Goal: Task Accomplishment & Management: Manage account settings

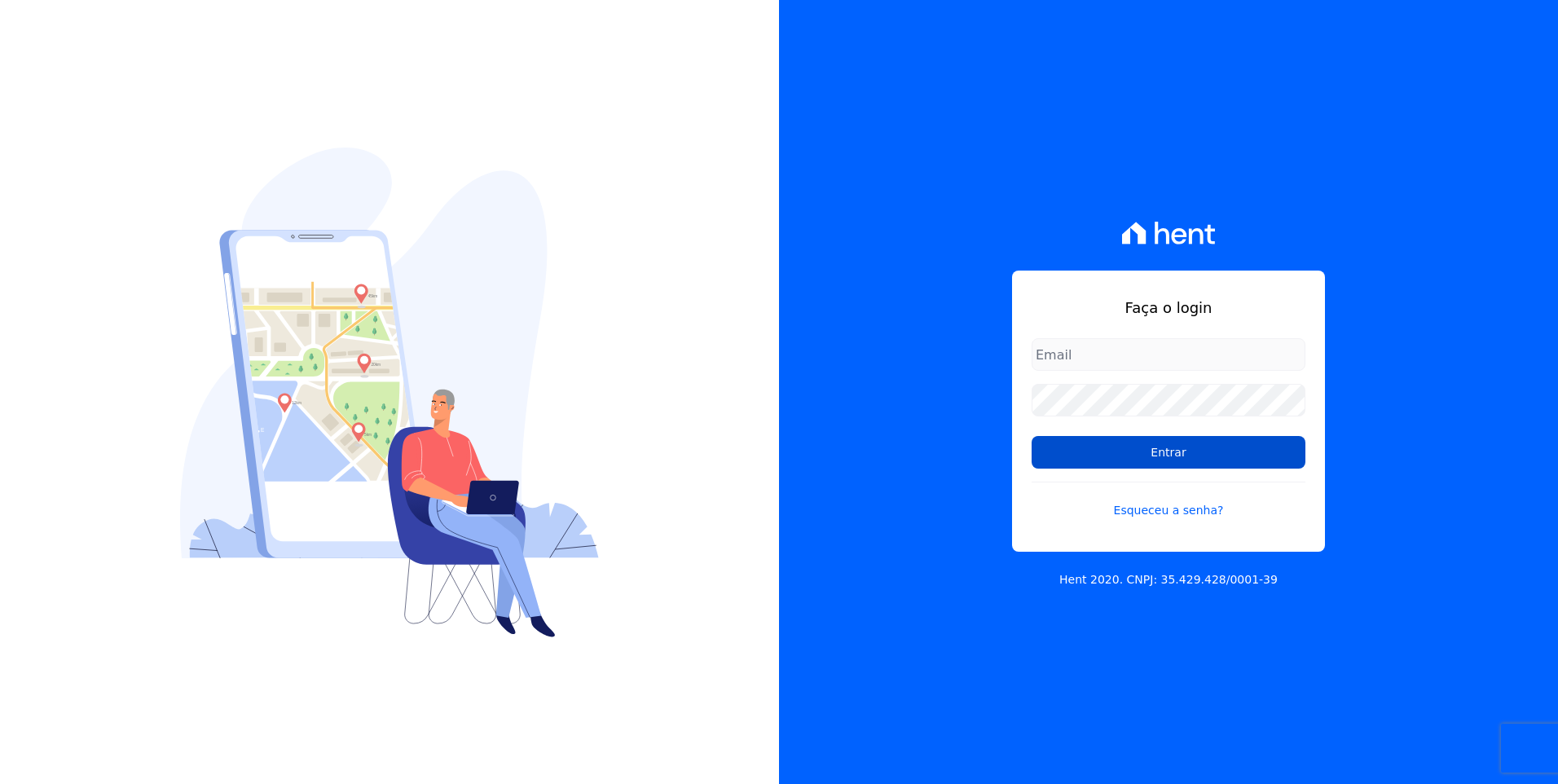
type input "[EMAIL_ADDRESS][DOMAIN_NAME]"
click at [1245, 461] on input "Entrar" at bounding box center [1168, 452] width 274 height 33
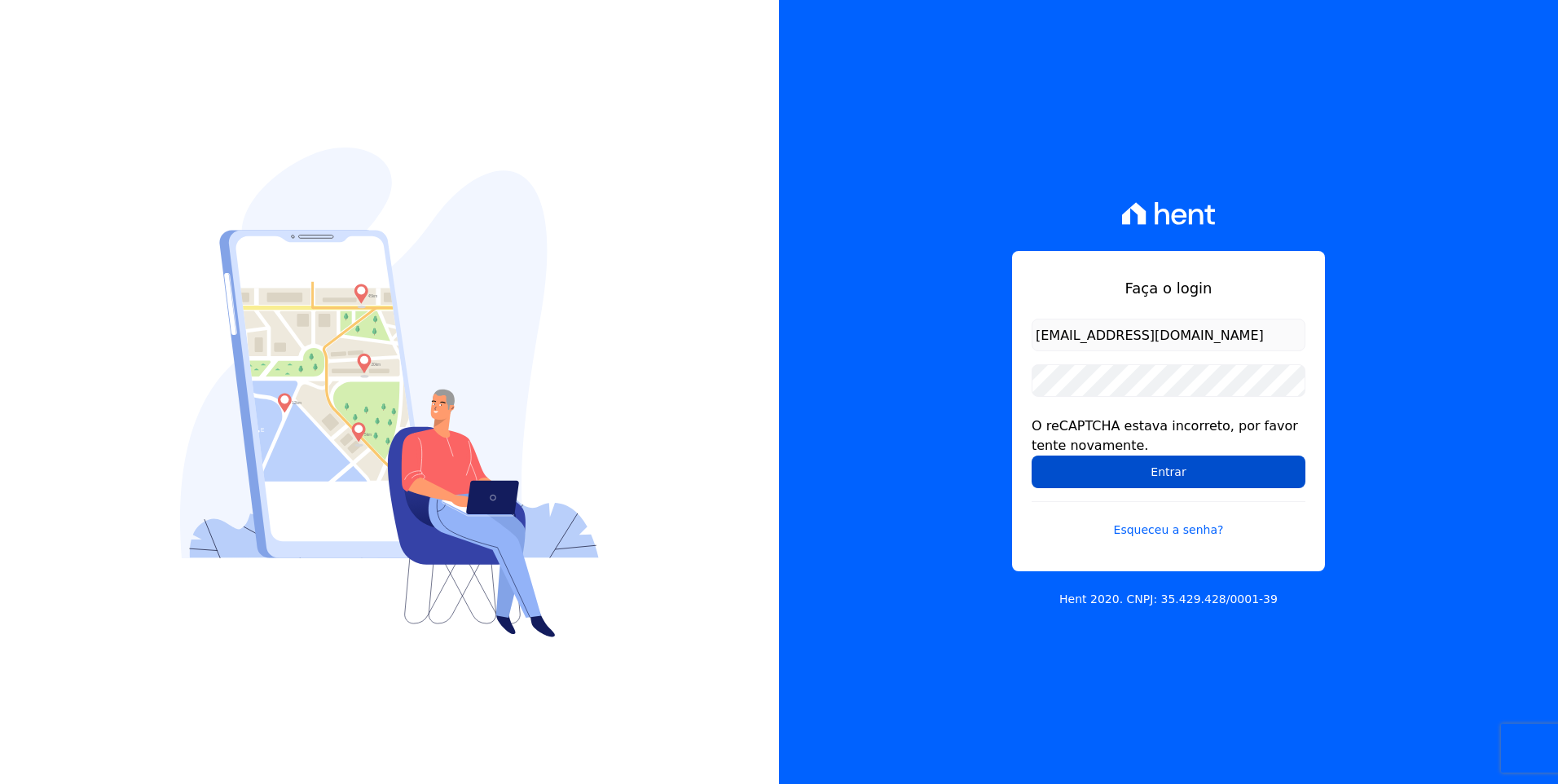
click at [1217, 459] on input "Entrar" at bounding box center [1168, 472] width 274 height 33
click at [1199, 478] on input "Entrar" at bounding box center [1168, 472] width 274 height 33
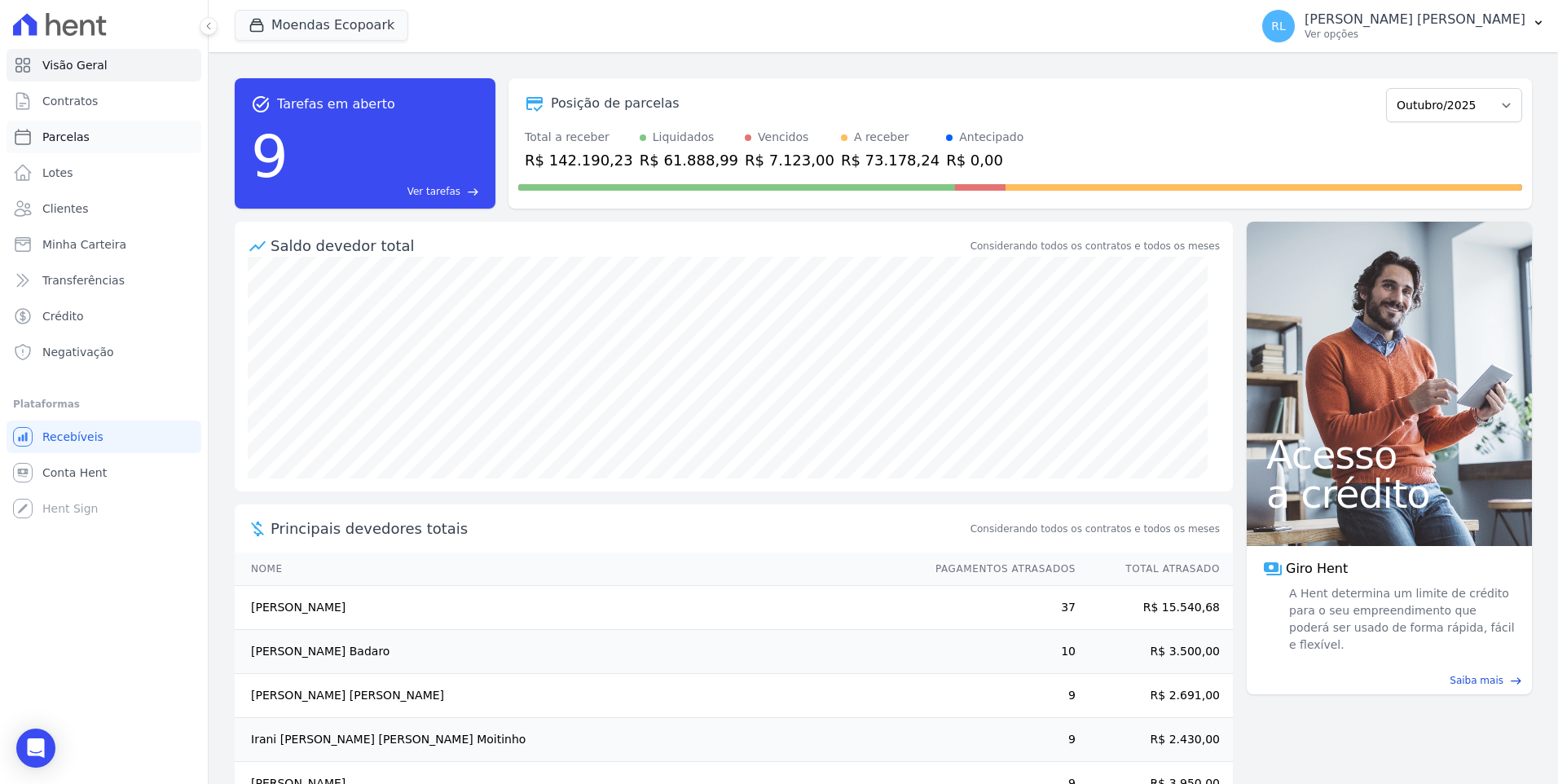
click at [76, 134] on span "Parcelas" at bounding box center [65, 136] width 47 height 16
select select
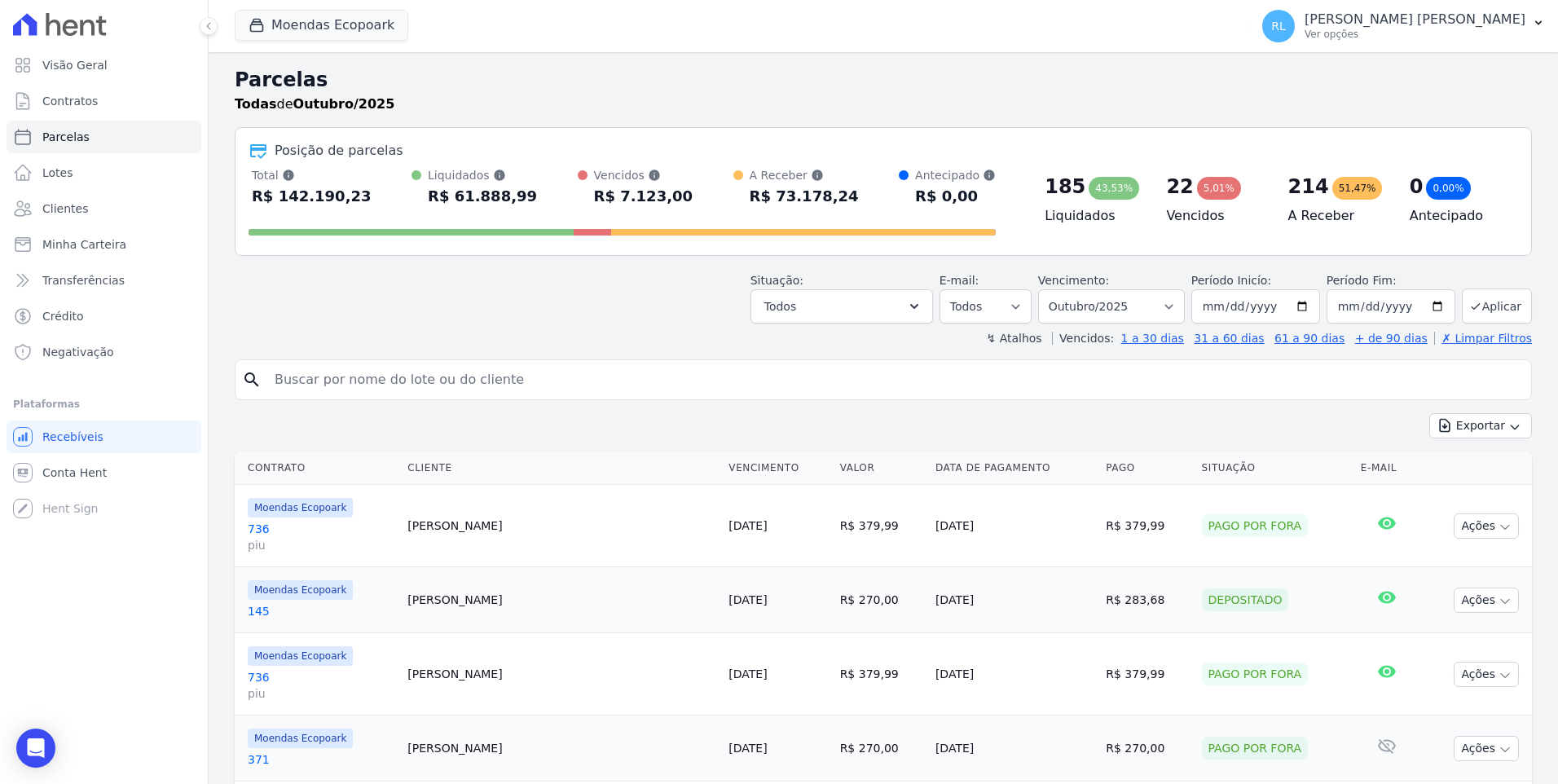
click at [304, 373] on input "search" at bounding box center [895, 379] width 1260 height 33
type input "549"
select select
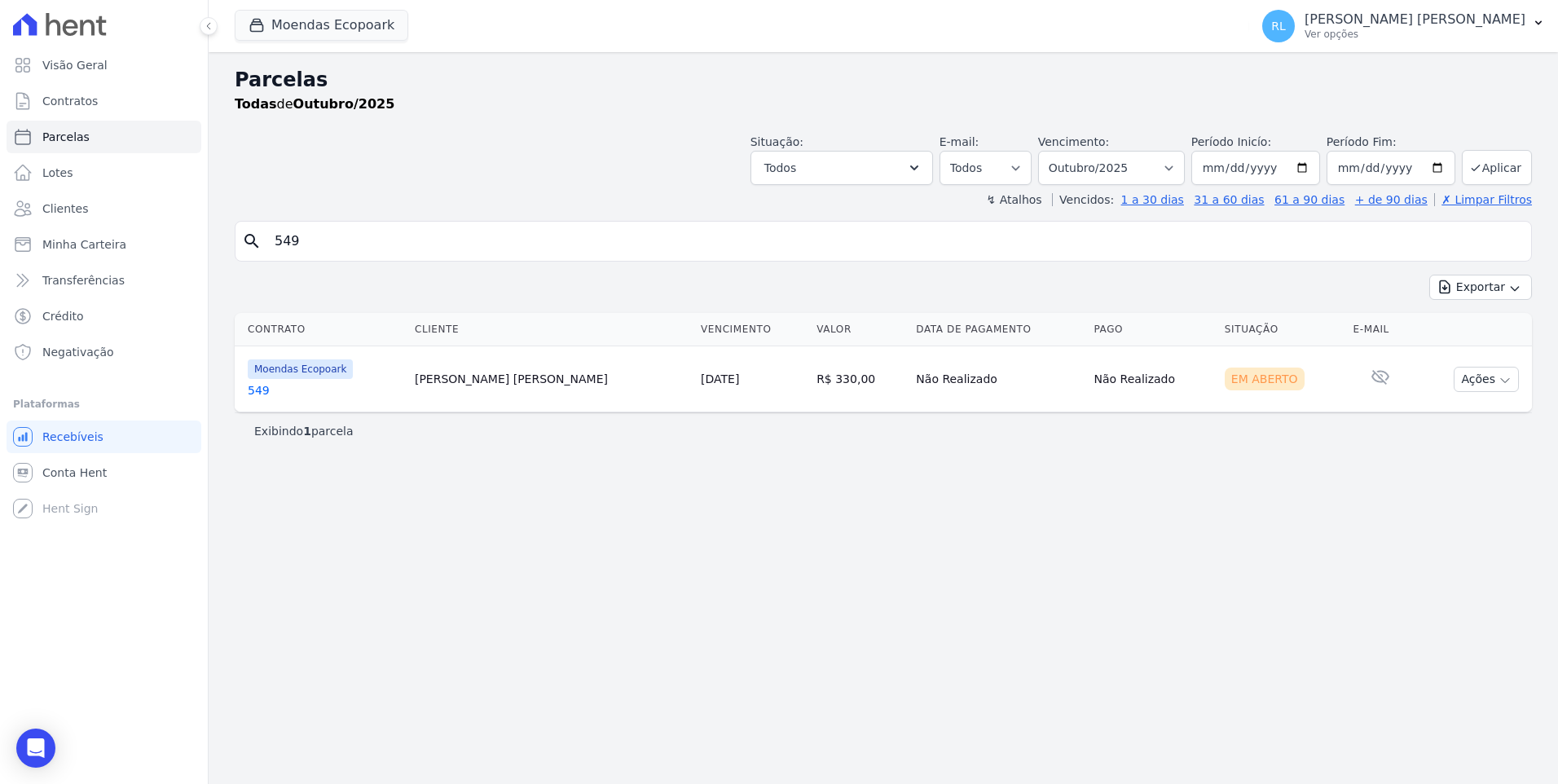
drag, startPoint x: 319, startPoint y: 249, endPoint x: 222, endPoint y: 250, distance: 97.0
click at [222, 250] on div "Parcelas Todas de Outubro/2025 Situação: Agendado Em Aberto Pago Processando Ca…" at bounding box center [884, 418] width 1350 height 732
type input "3"
type input "550"
select select
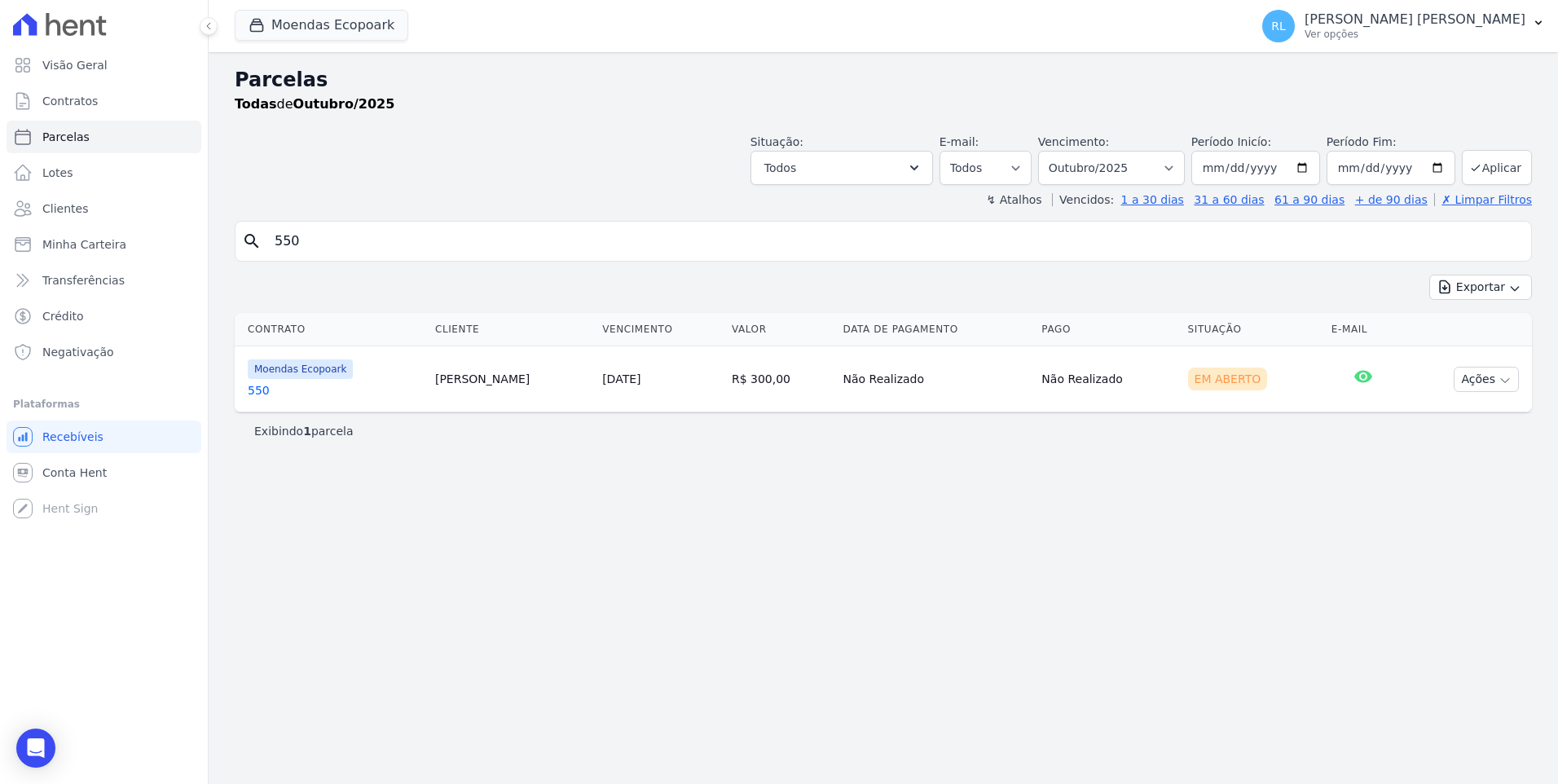
click at [274, 385] on link "550" at bounding box center [335, 389] width 175 height 16
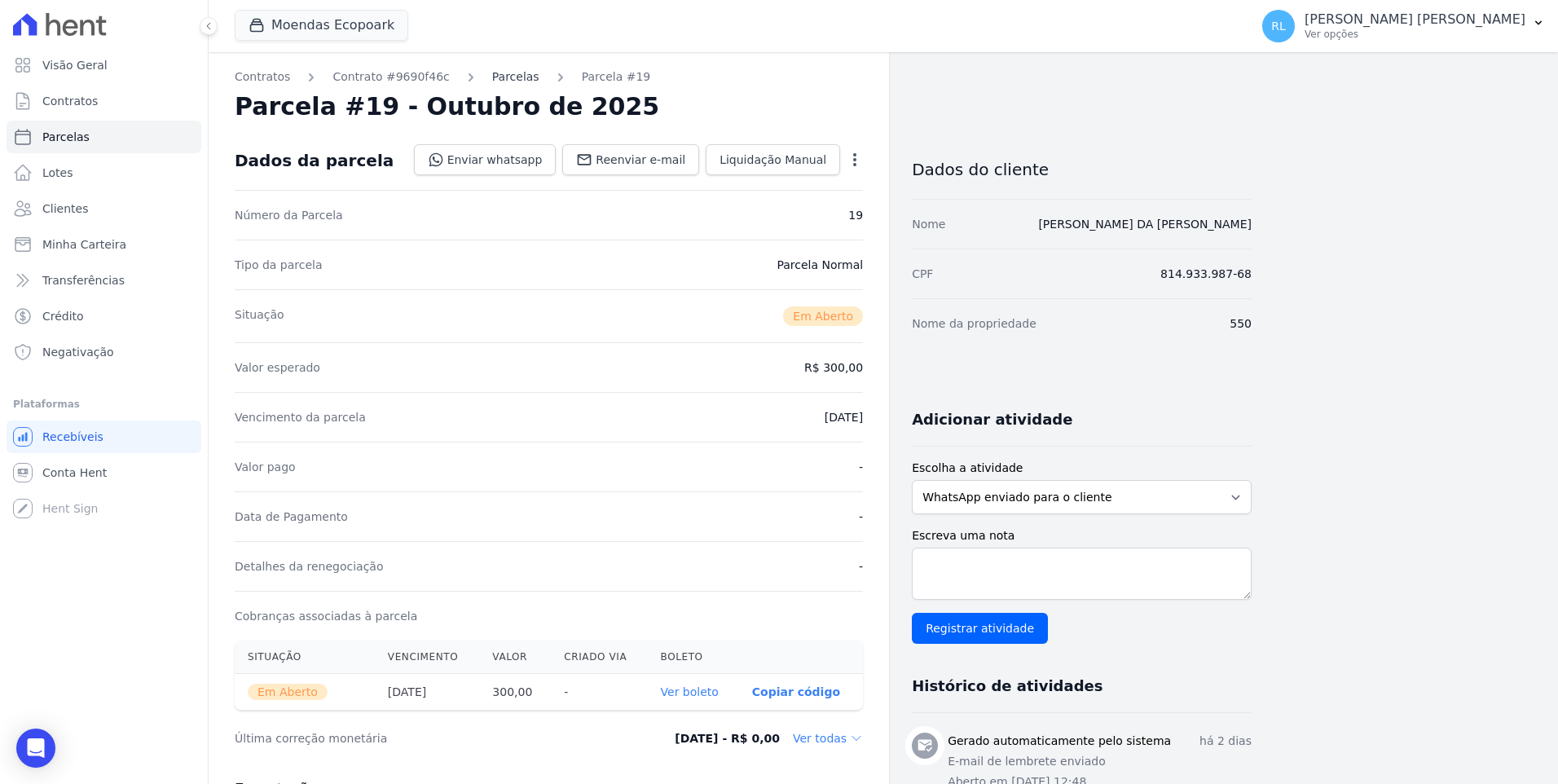
click at [496, 74] on link "Parcelas" at bounding box center [515, 77] width 47 height 17
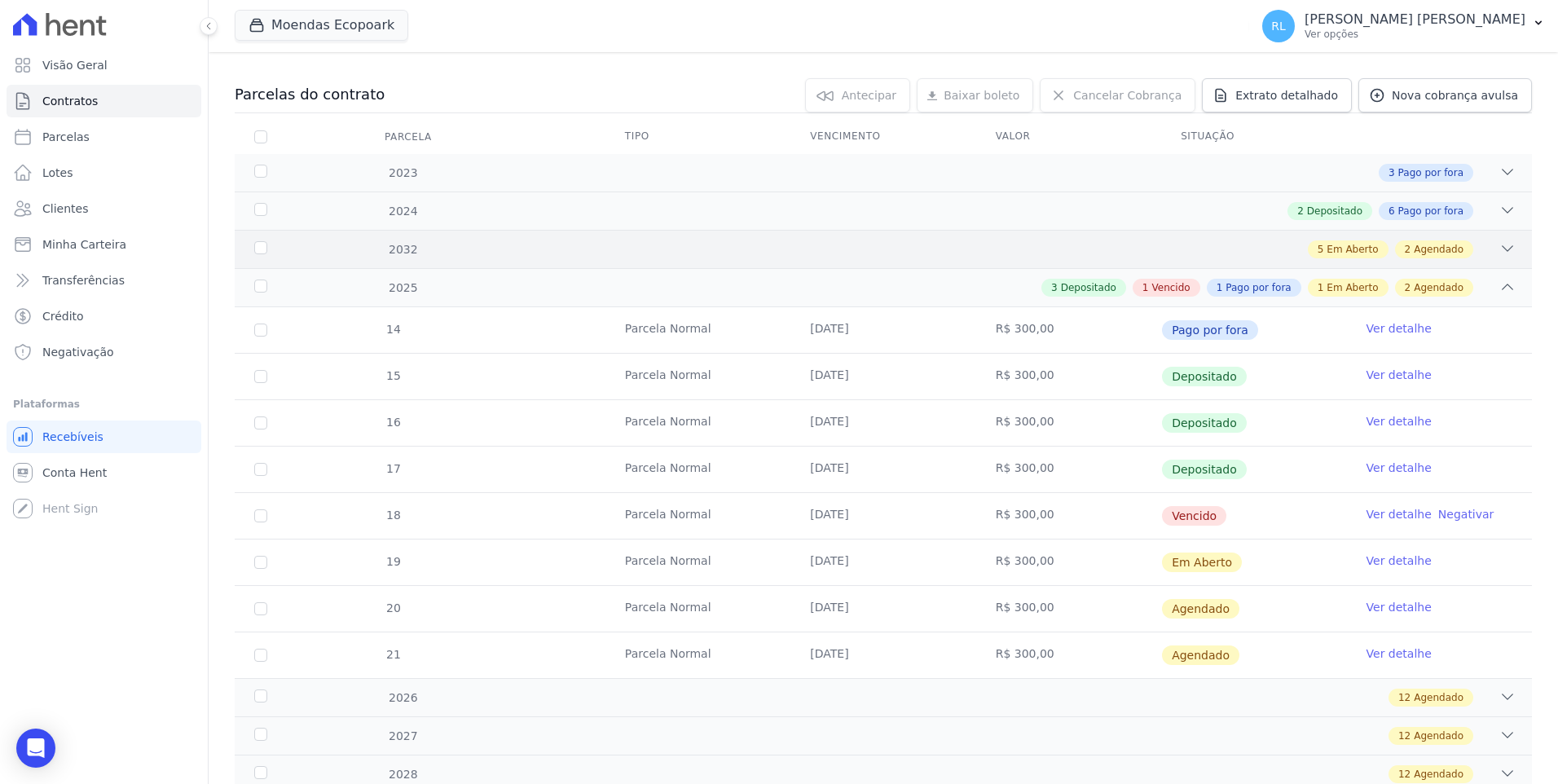
scroll to position [244, 0]
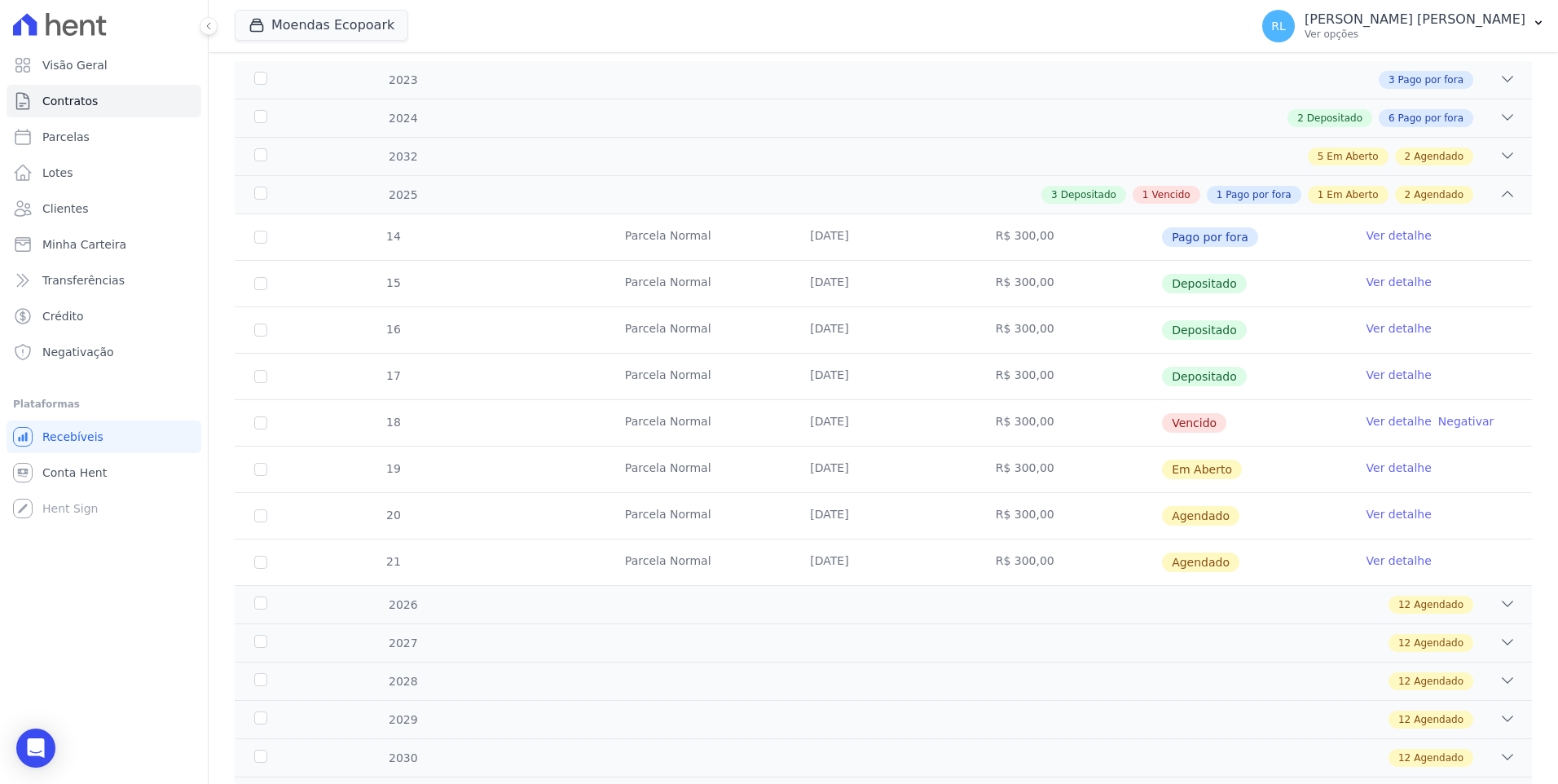
click at [1372, 416] on link "Ver detalhe" at bounding box center [1399, 421] width 65 height 16
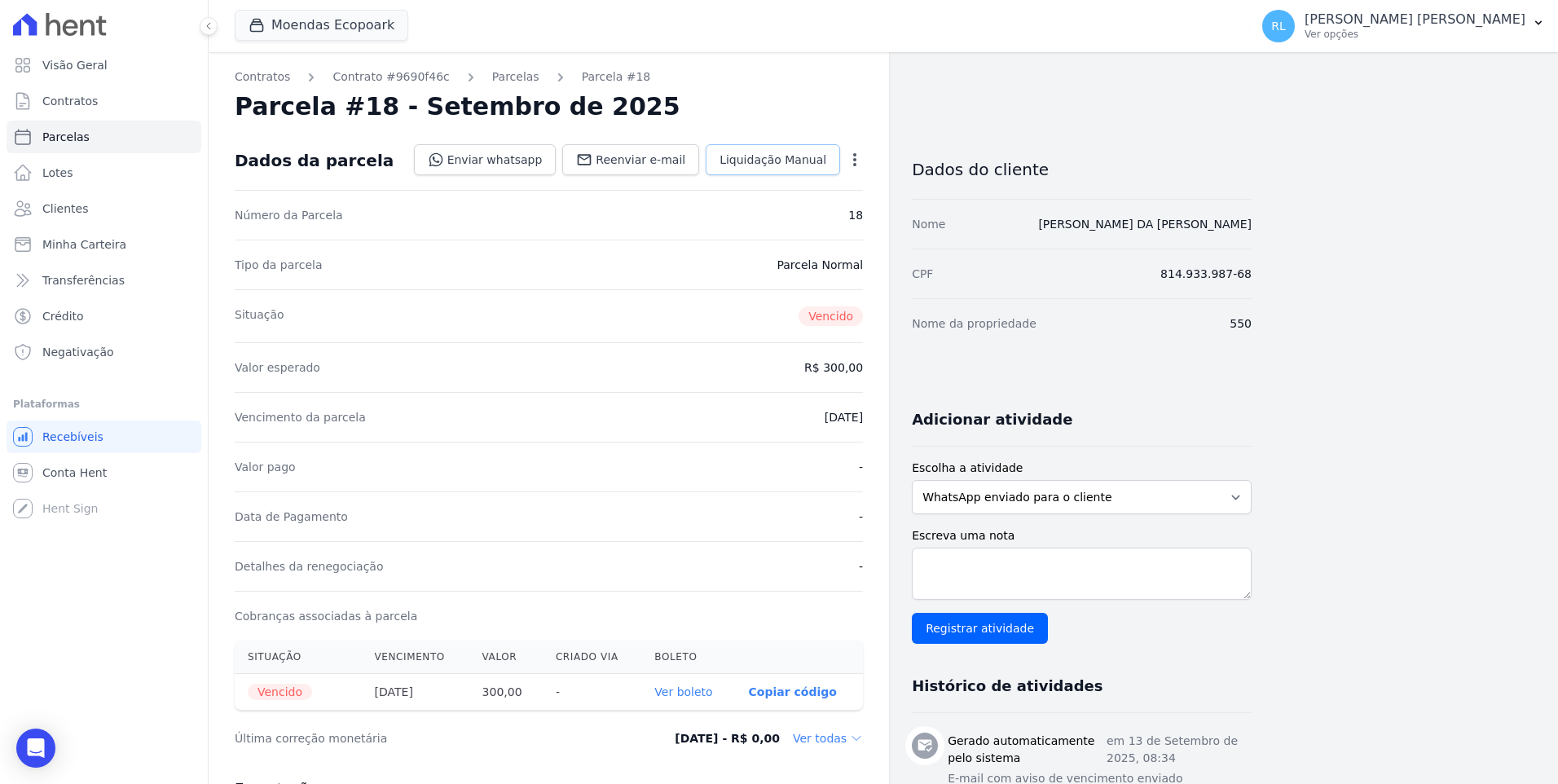
click at [762, 160] on span "Liquidação Manual" at bounding box center [772, 159] width 107 height 16
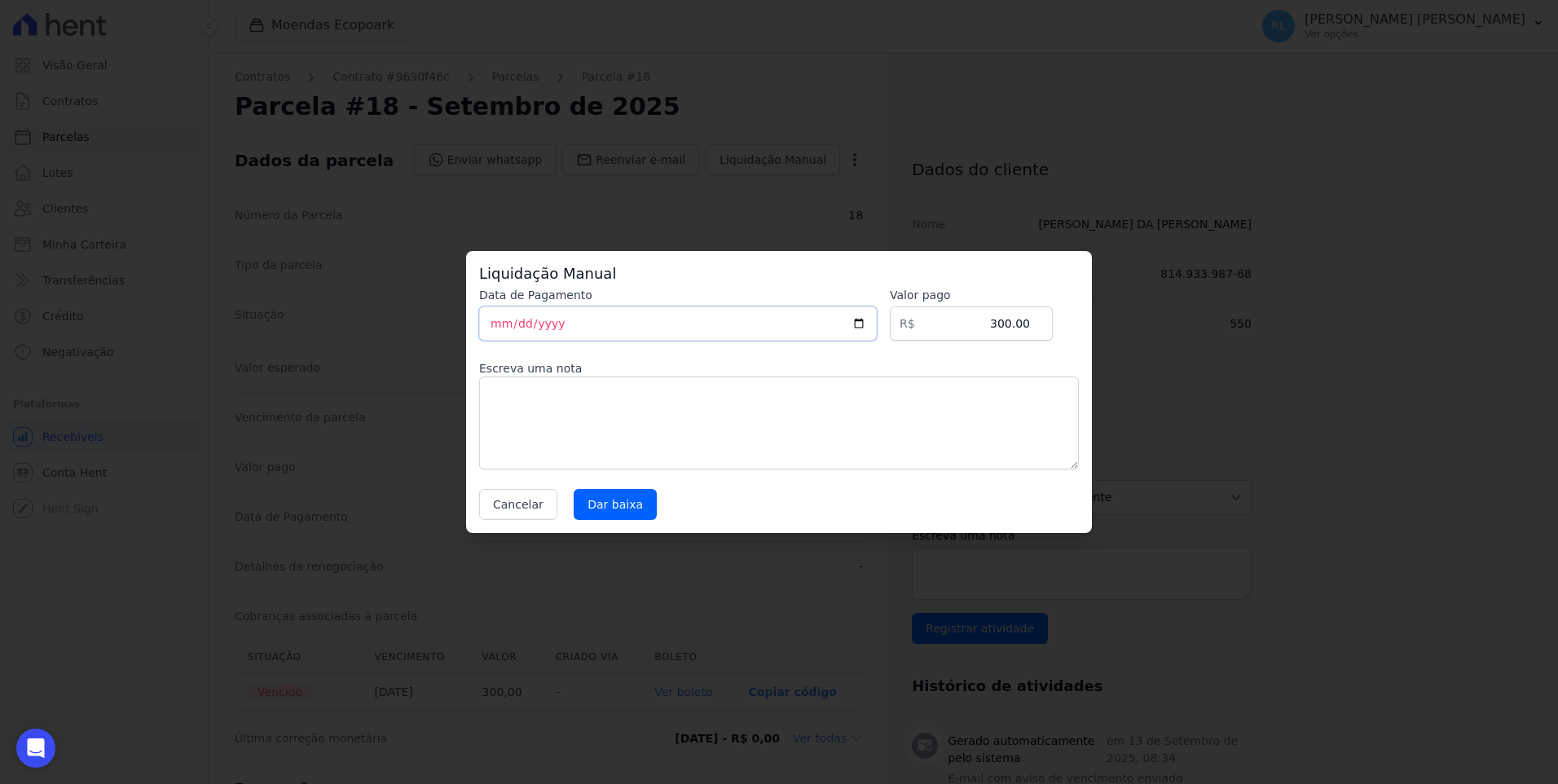
click at [500, 322] on input "2025-10-11" at bounding box center [678, 323] width 398 height 34
type input "2025-10-10"
click at [520, 420] on textarea at bounding box center [779, 423] width 600 height 93
type textarea "pix"
click at [593, 499] on input "Dar baixa" at bounding box center [615, 504] width 83 height 31
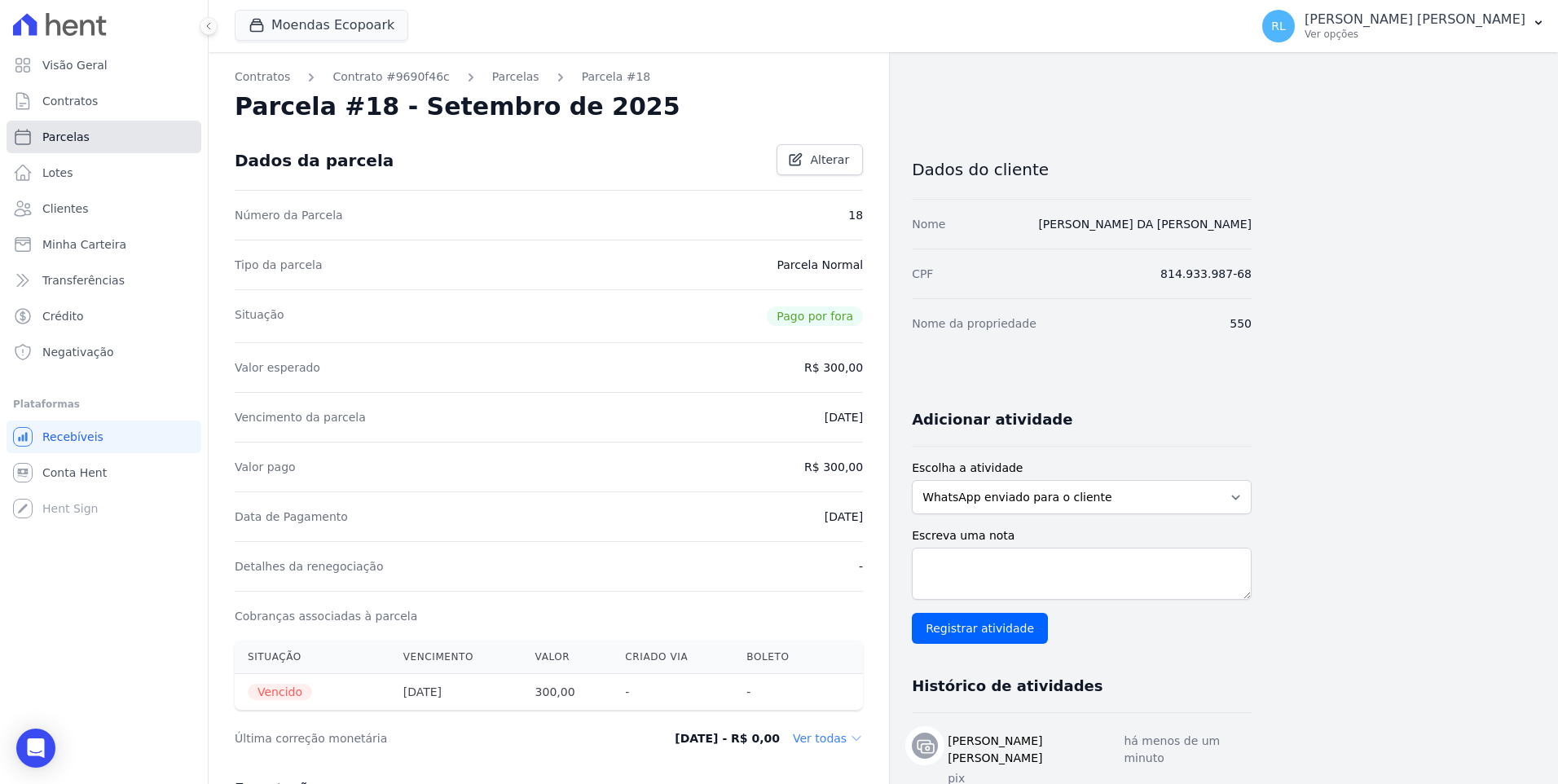
click at [89, 137] on link "Parcelas" at bounding box center [104, 137] width 195 height 33
select select
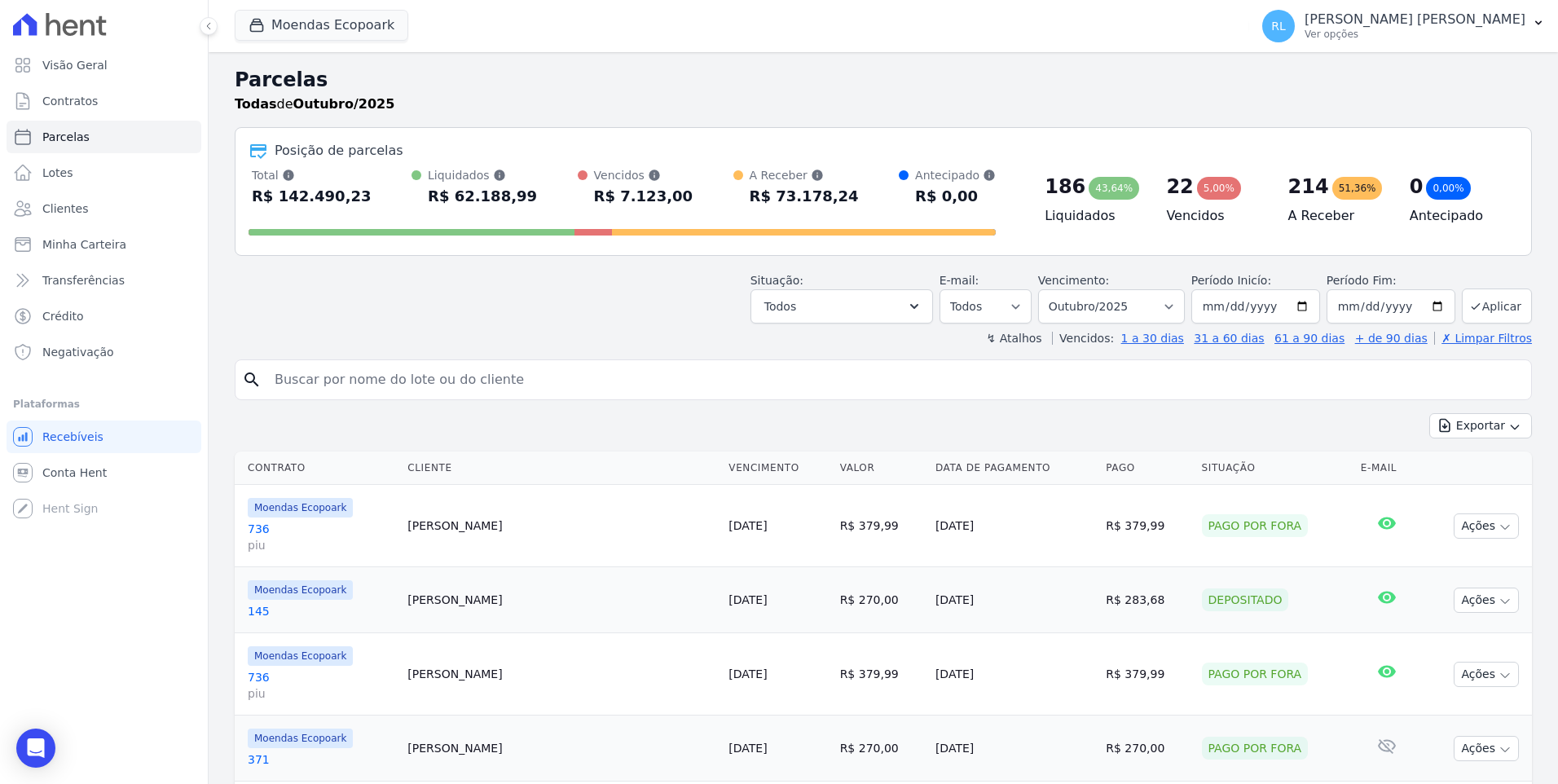
click at [452, 389] on input "search" at bounding box center [895, 379] width 1260 height 33
type input "abraao"
select select
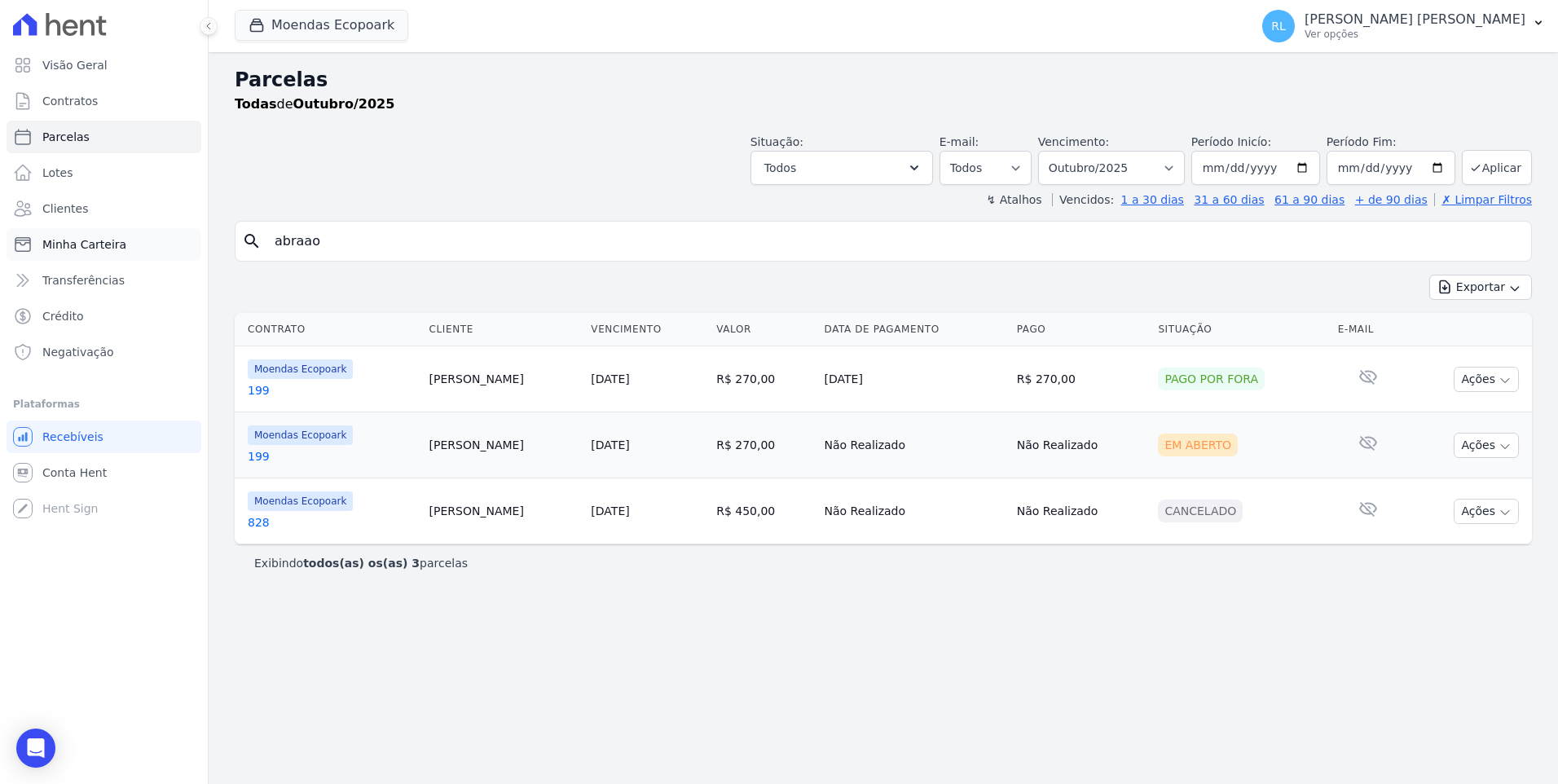
drag, startPoint x: 349, startPoint y: 242, endPoint x: 153, endPoint y: 243, distance: 196.0
click at [153, 243] on div "Visão Geral Contratos Parcelas Lotes Clientes Minha Carteira Transferências Cré…" at bounding box center [779, 392] width 1558 height 784
type input "pedro"
select select
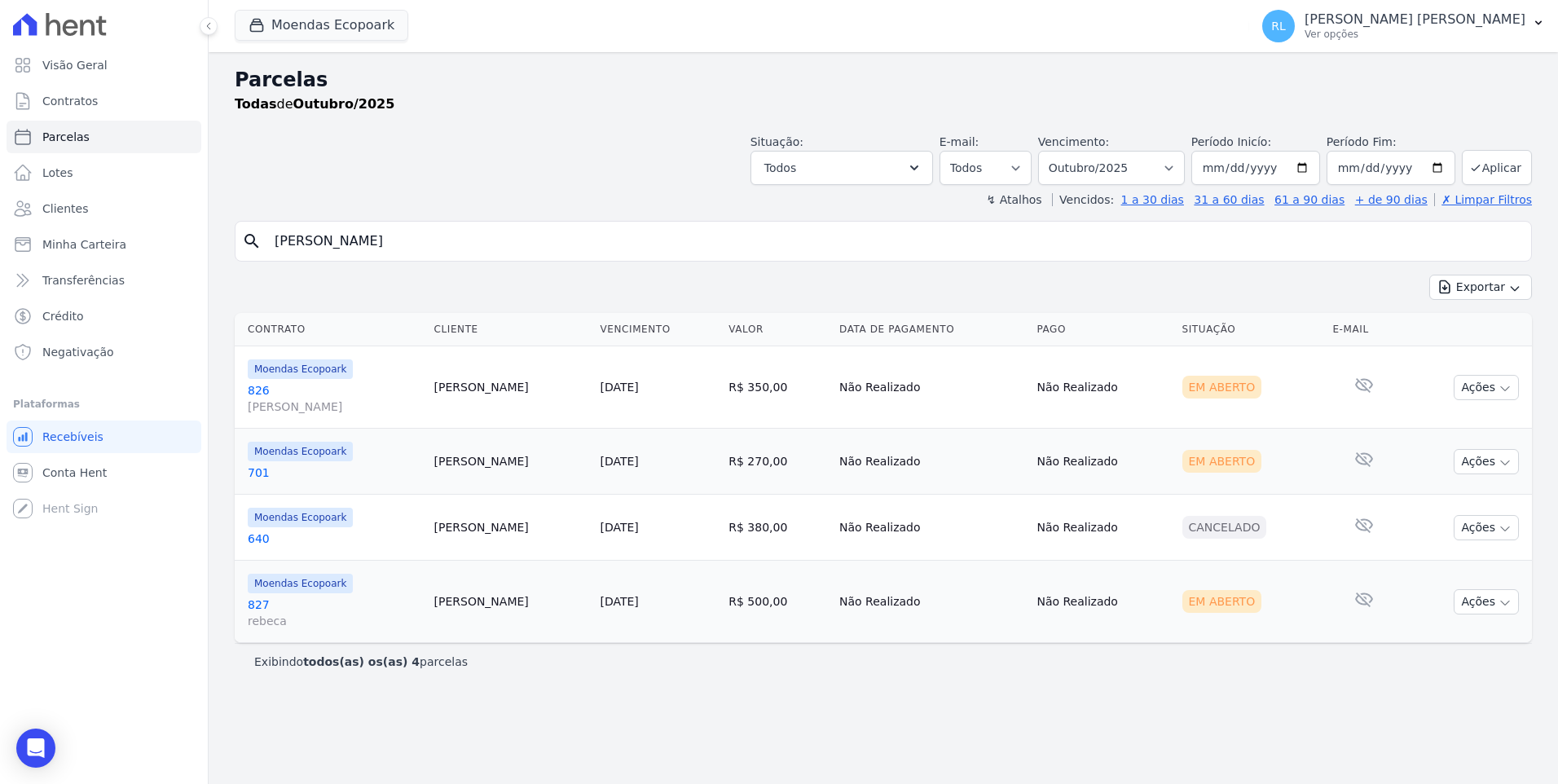
click at [259, 388] on link "826 dani" at bounding box center [334, 398] width 174 height 33
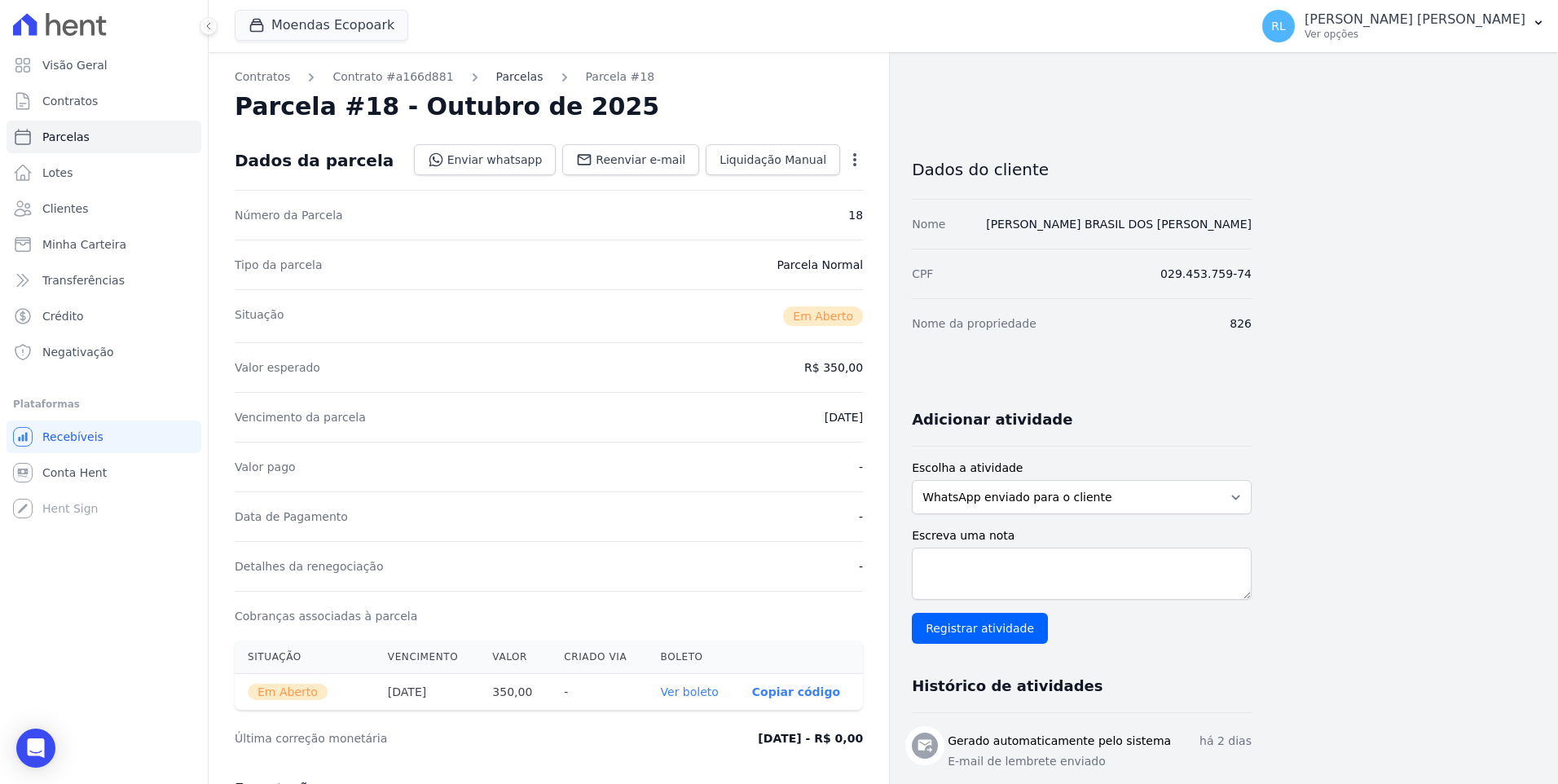
click at [499, 79] on link "Parcelas" at bounding box center [520, 77] width 47 height 17
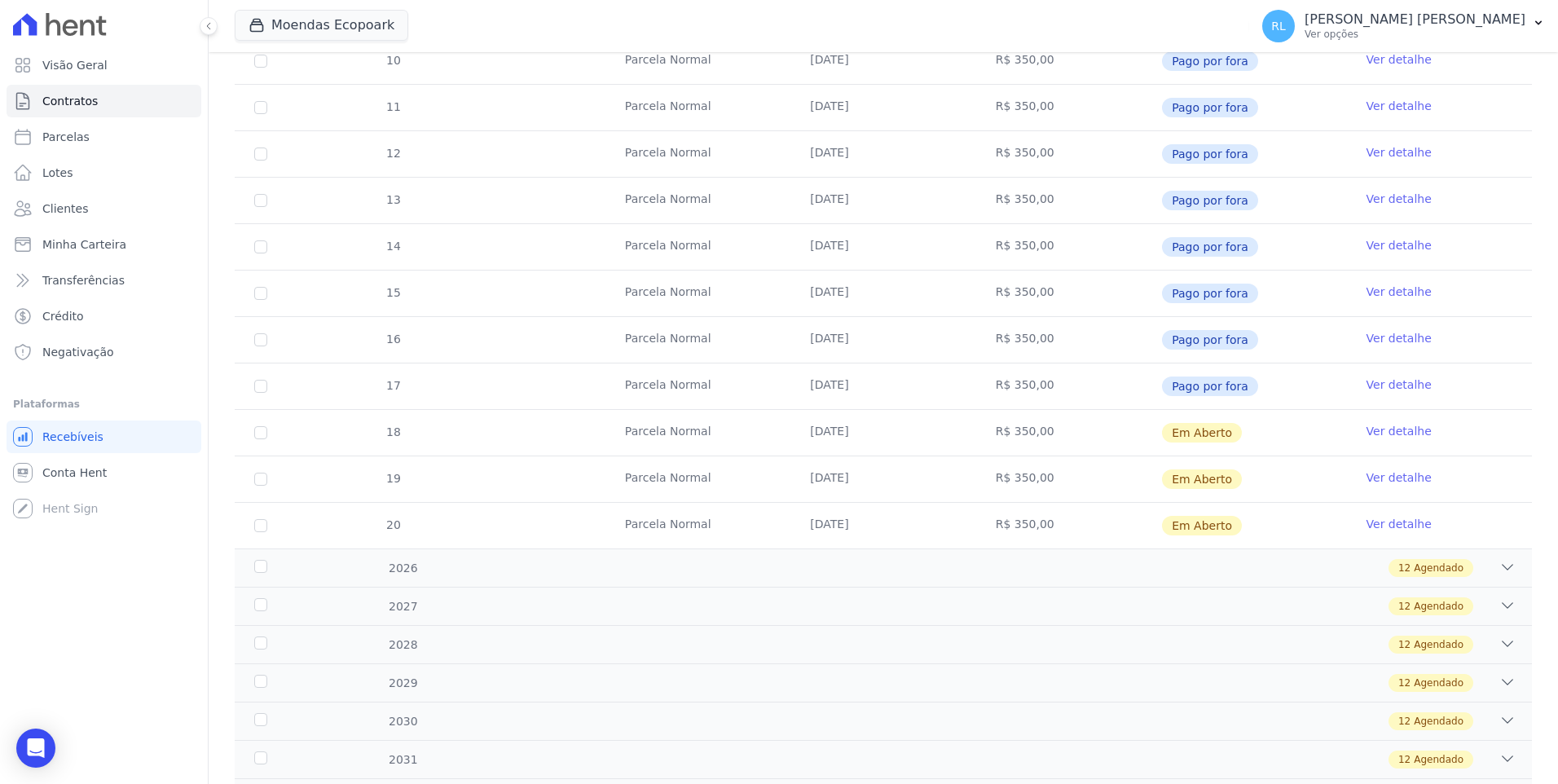
scroll to position [472, 0]
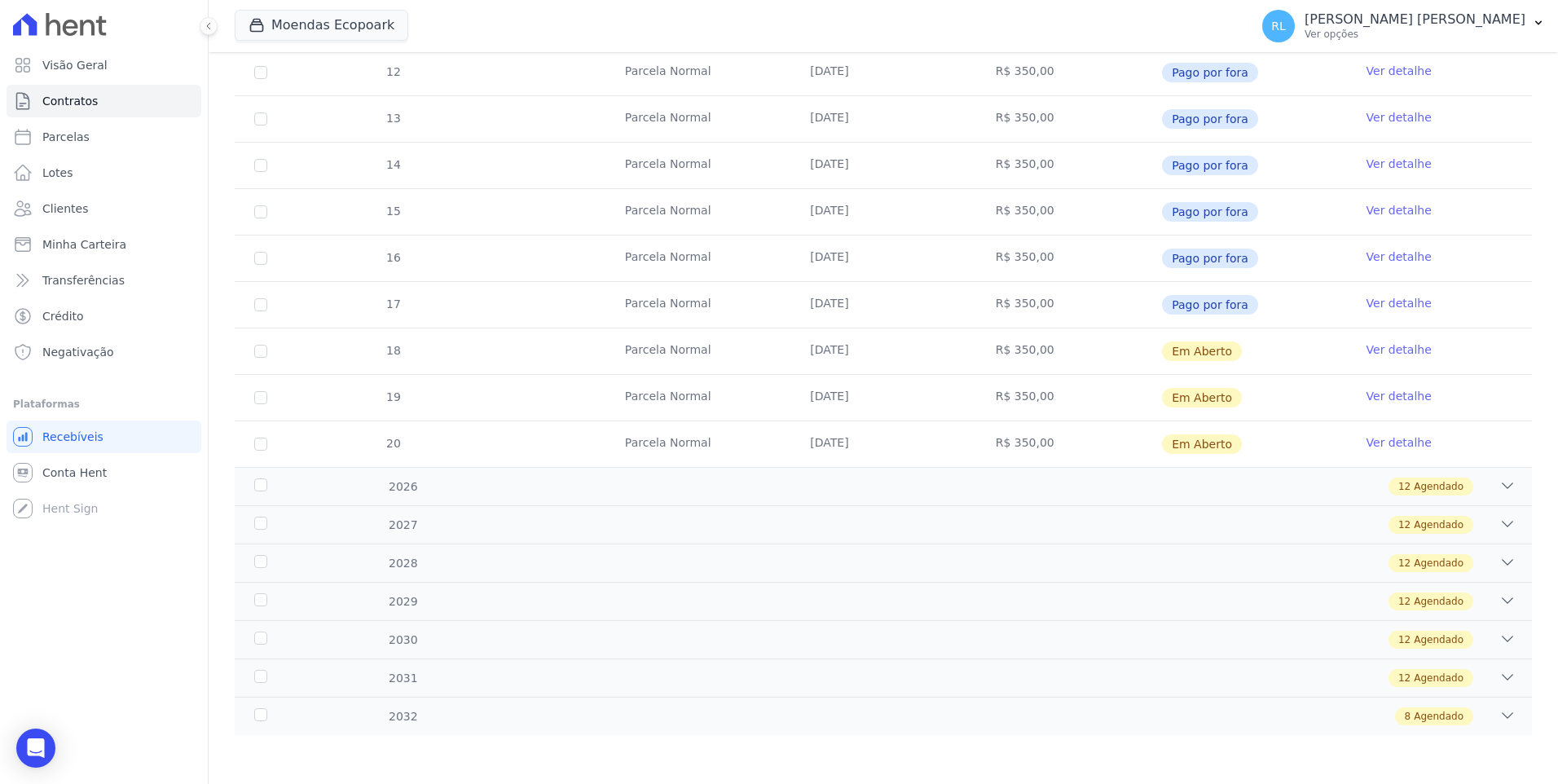
click at [1378, 348] on link "Ver detalhe" at bounding box center [1399, 349] width 65 height 16
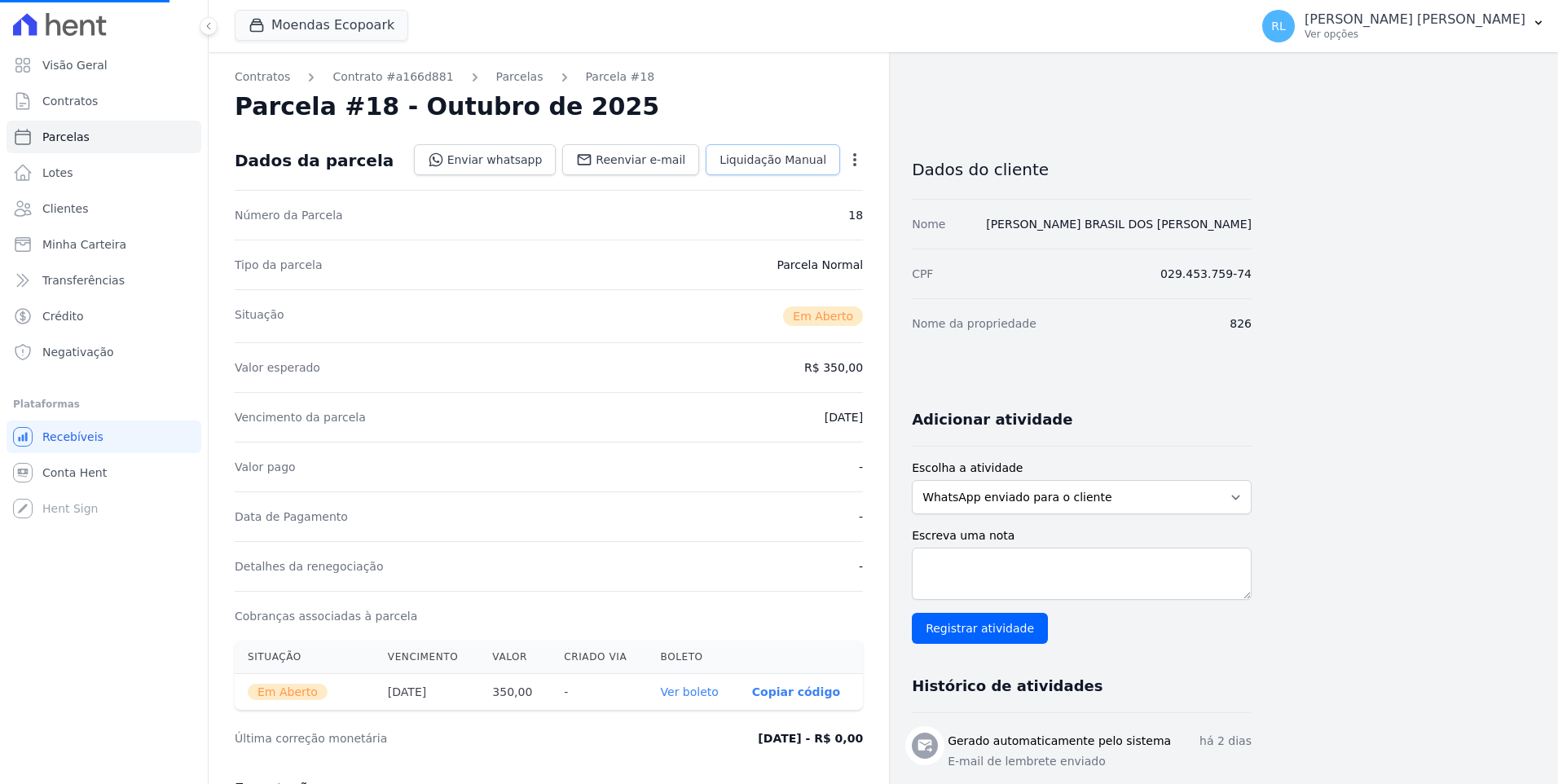
click at [791, 171] on link "Liquidação Manual" at bounding box center [773, 159] width 134 height 31
click at [771, 168] on link "Liquidação Manual" at bounding box center [773, 159] width 134 height 31
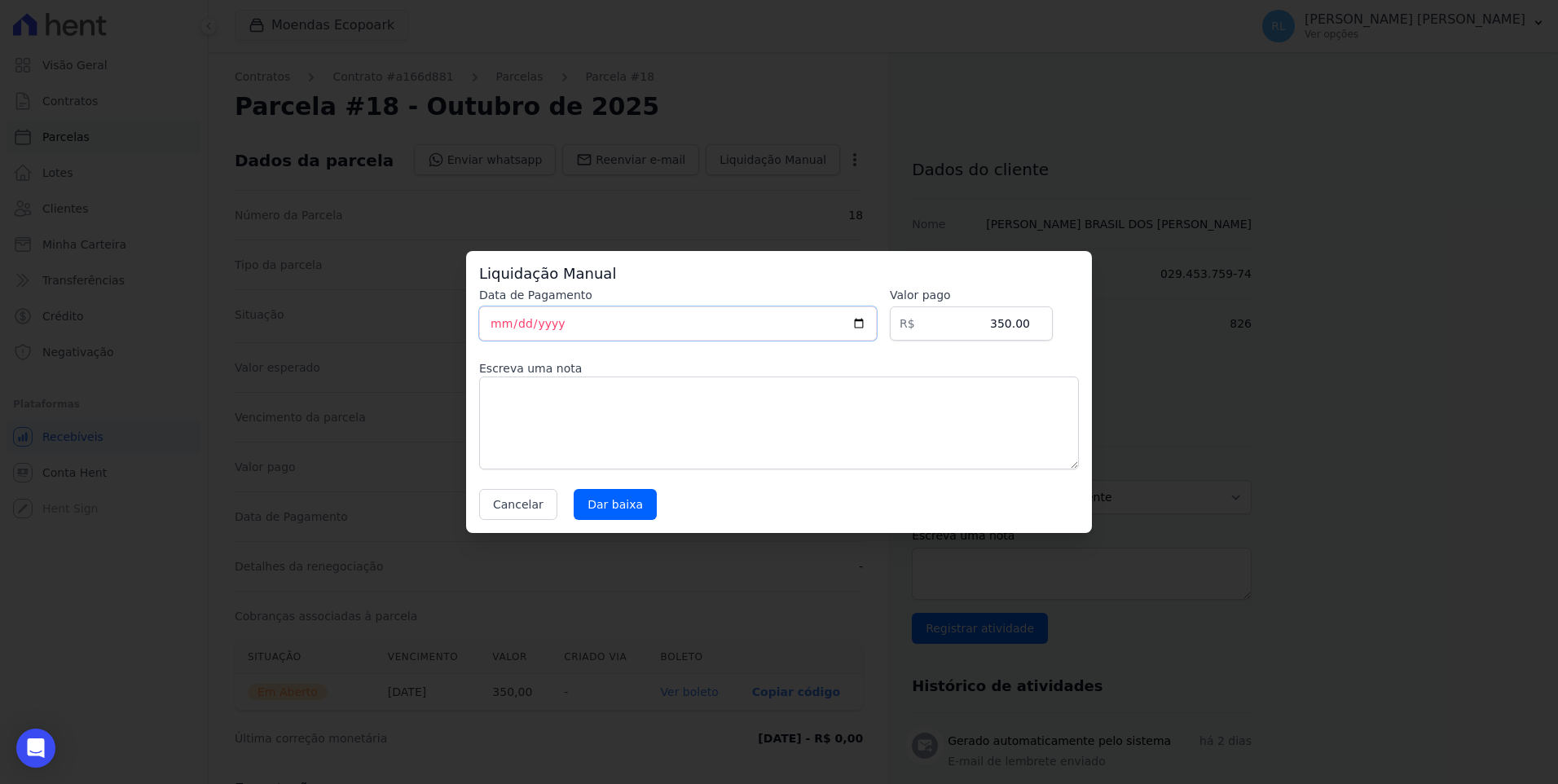
click at [494, 322] on input "2025-10-11" at bounding box center [678, 323] width 398 height 34
type input "2025-10-10"
click at [520, 407] on textarea at bounding box center [779, 423] width 600 height 93
type textarea "pix"
click at [614, 512] on input "Dar baixa" at bounding box center [615, 504] width 83 height 31
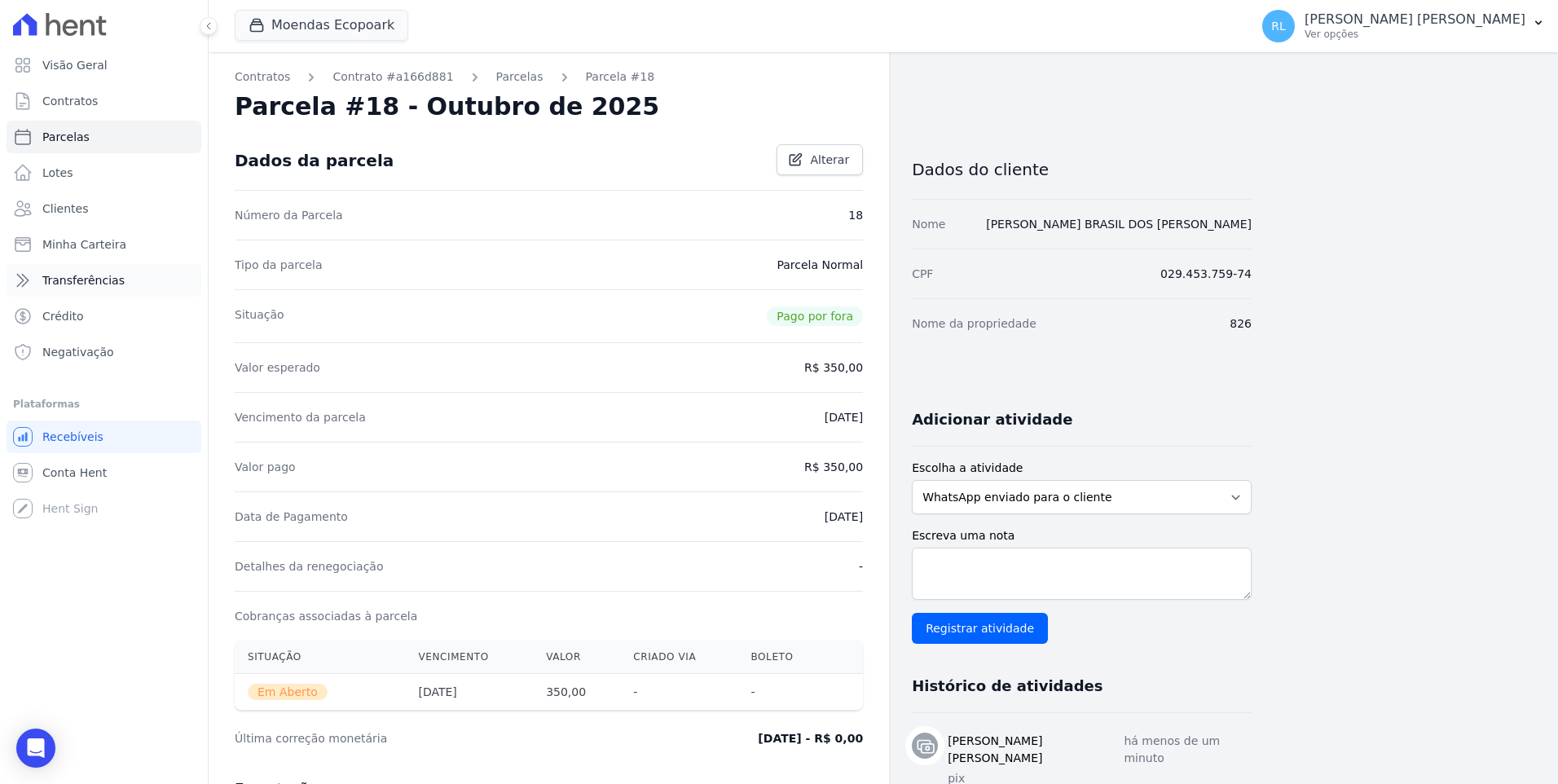
click at [95, 281] on span "Transferências" at bounding box center [83, 280] width 82 height 16
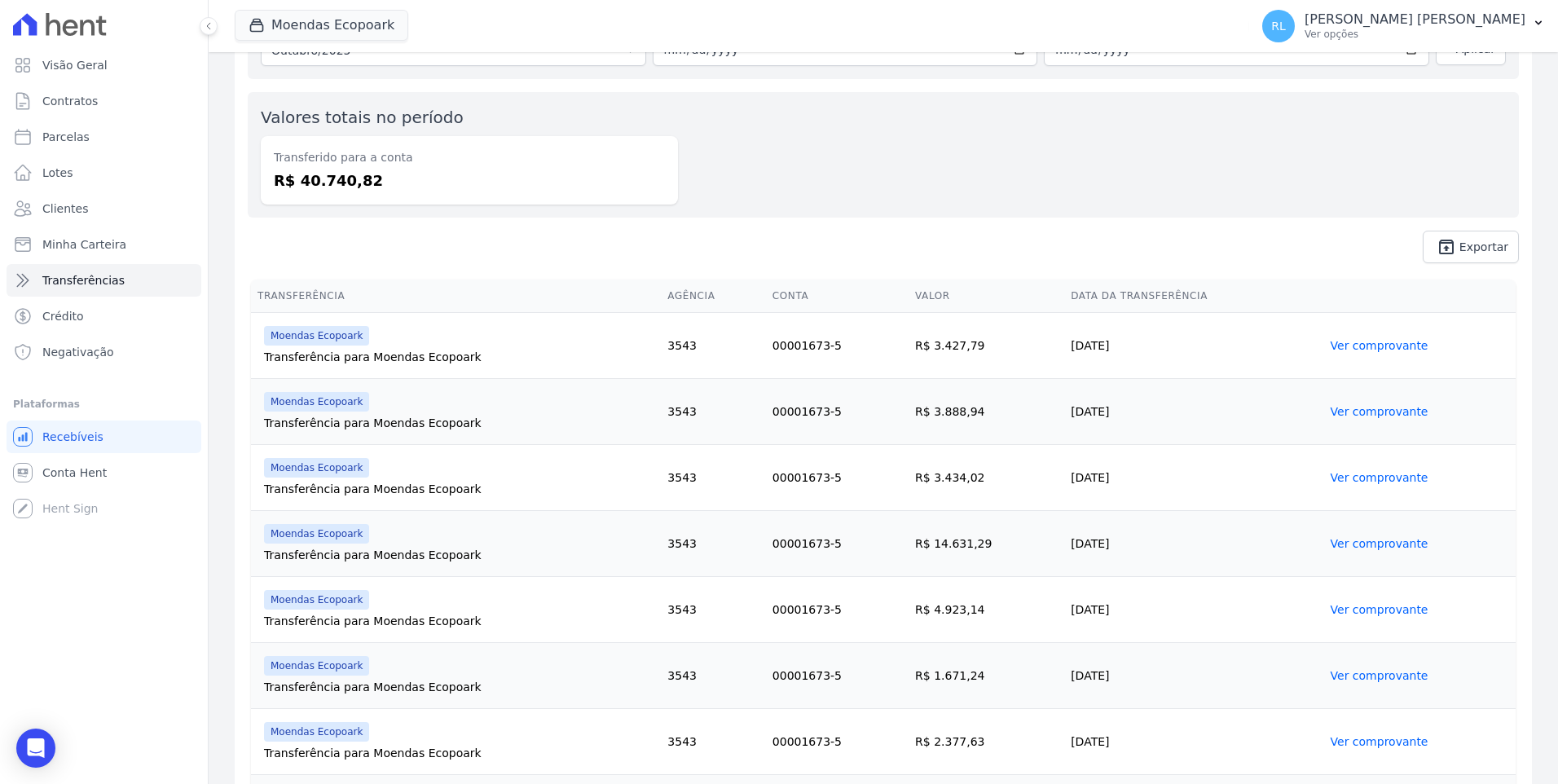
scroll to position [224, 0]
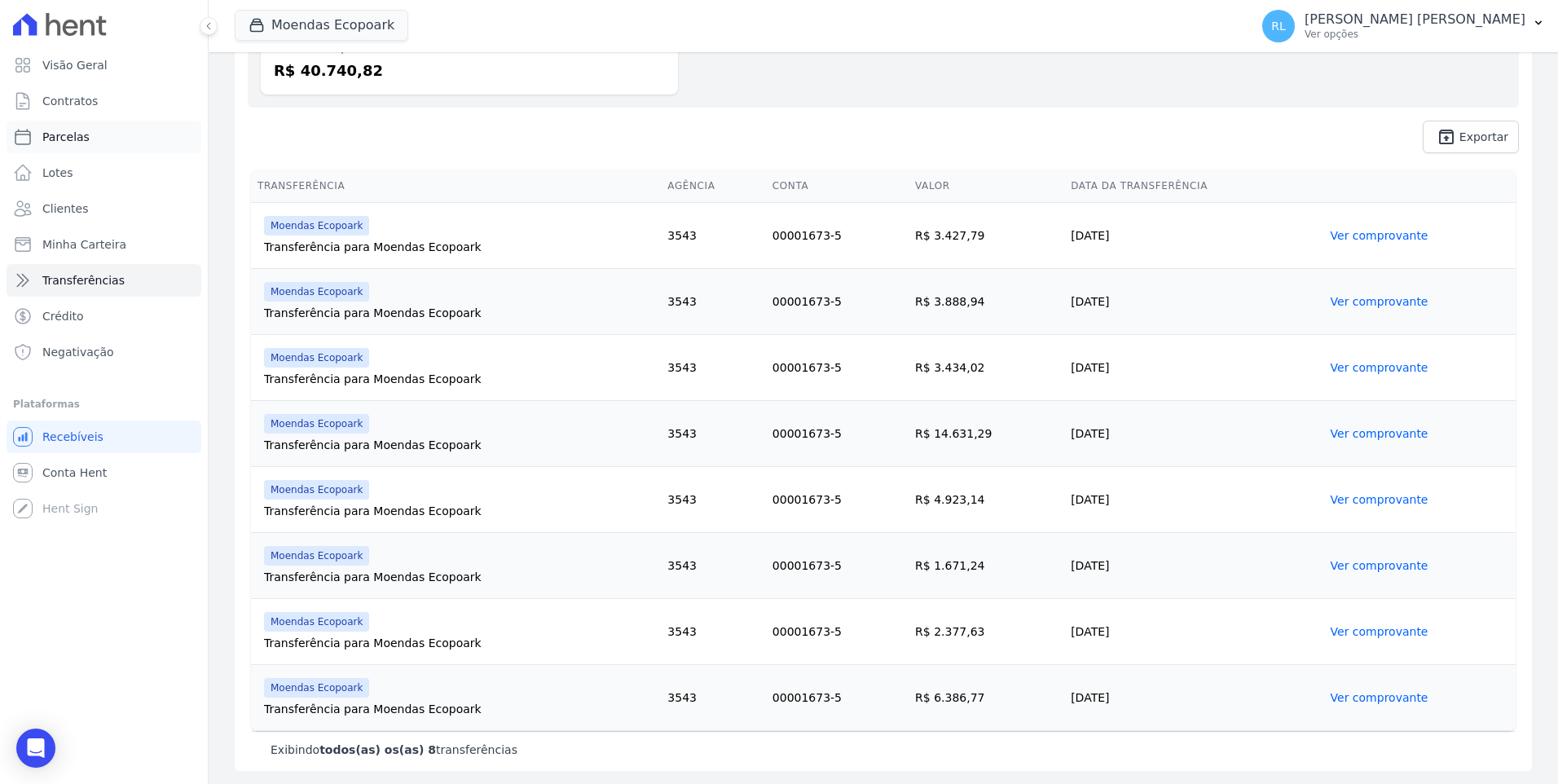
click at [86, 131] on link "Parcelas" at bounding box center [104, 137] width 195 height 33
select select
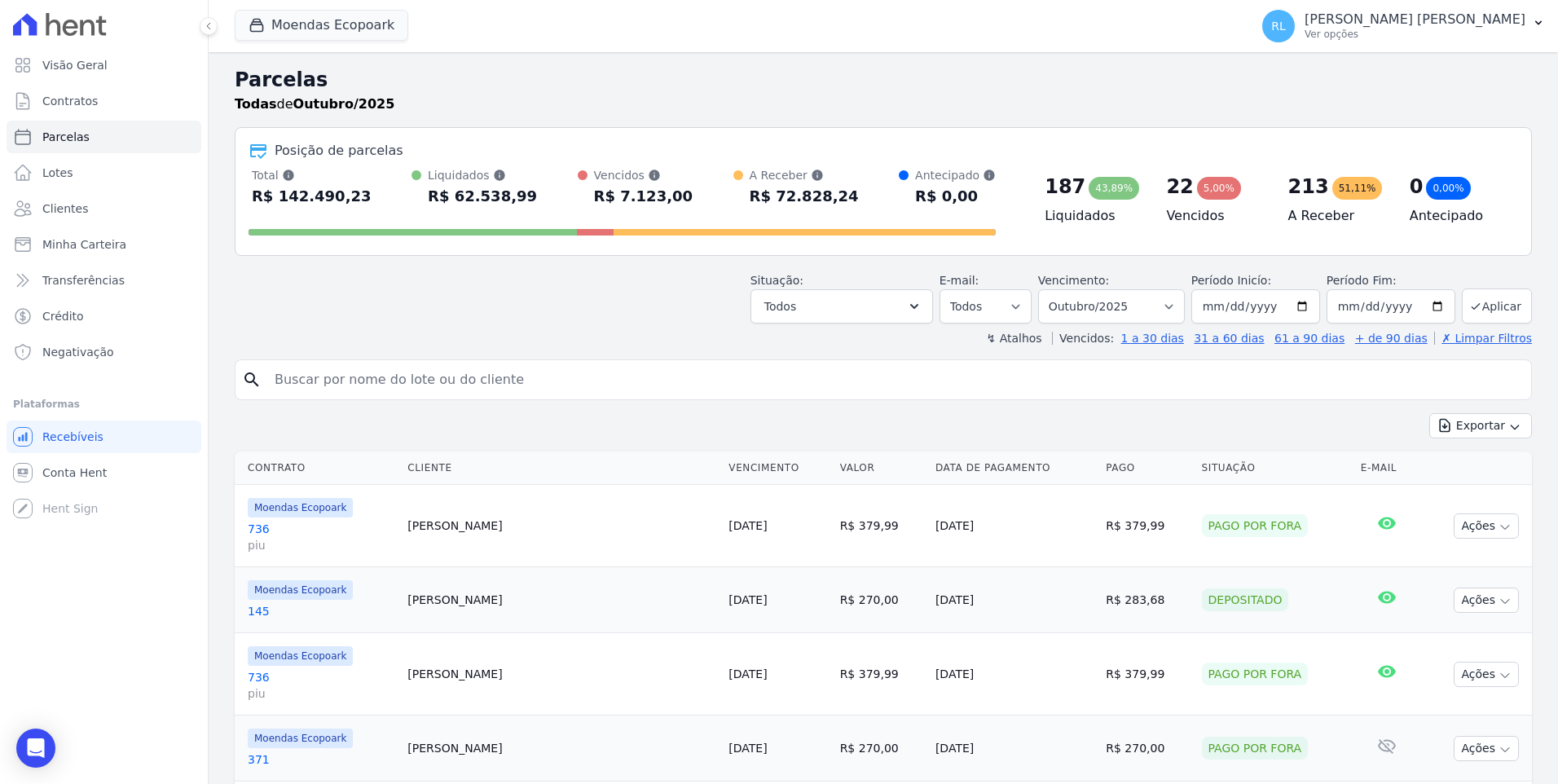
click at [360, 379] on input "search" at bounding box center [895, 379] width 1260 height 33
type input "280"
select select
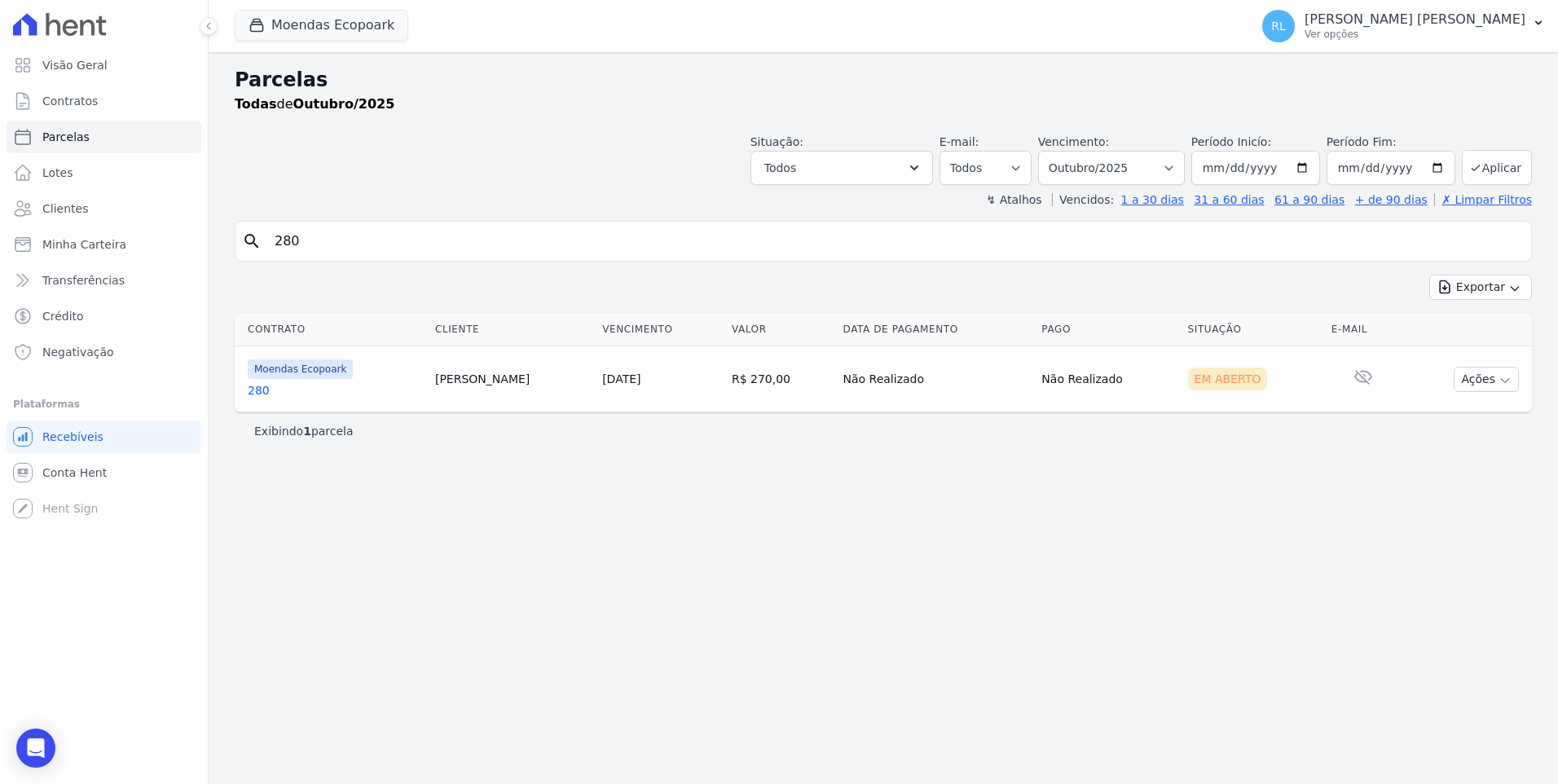
click at [248, 389] on link "280" at bounding box center [335, 389] width 175 height 16
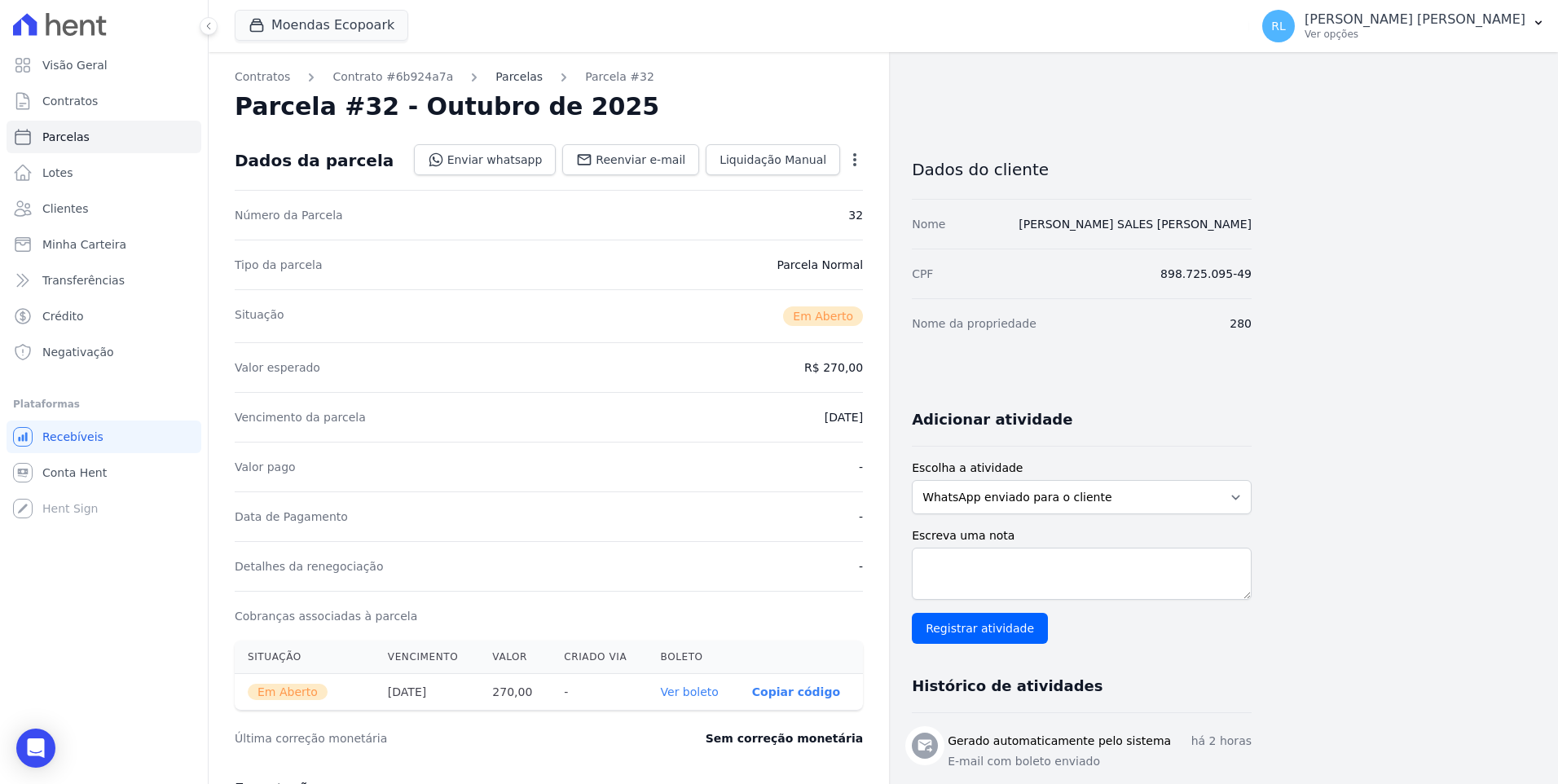
click at [505, 75] on link "Parcelas" at bounding box center [519, 77] width 47 height 17
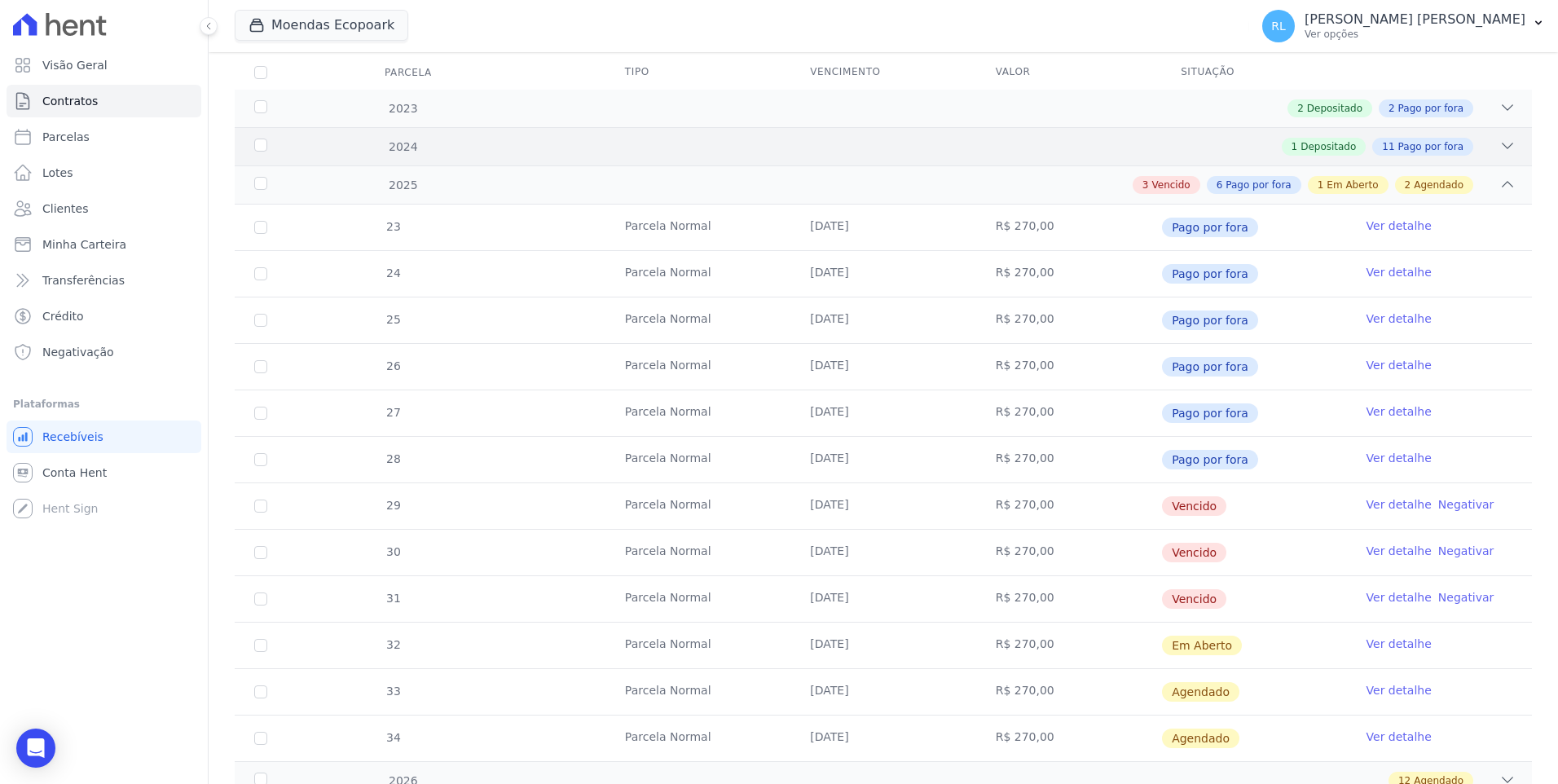
scroll to position [244, 0]
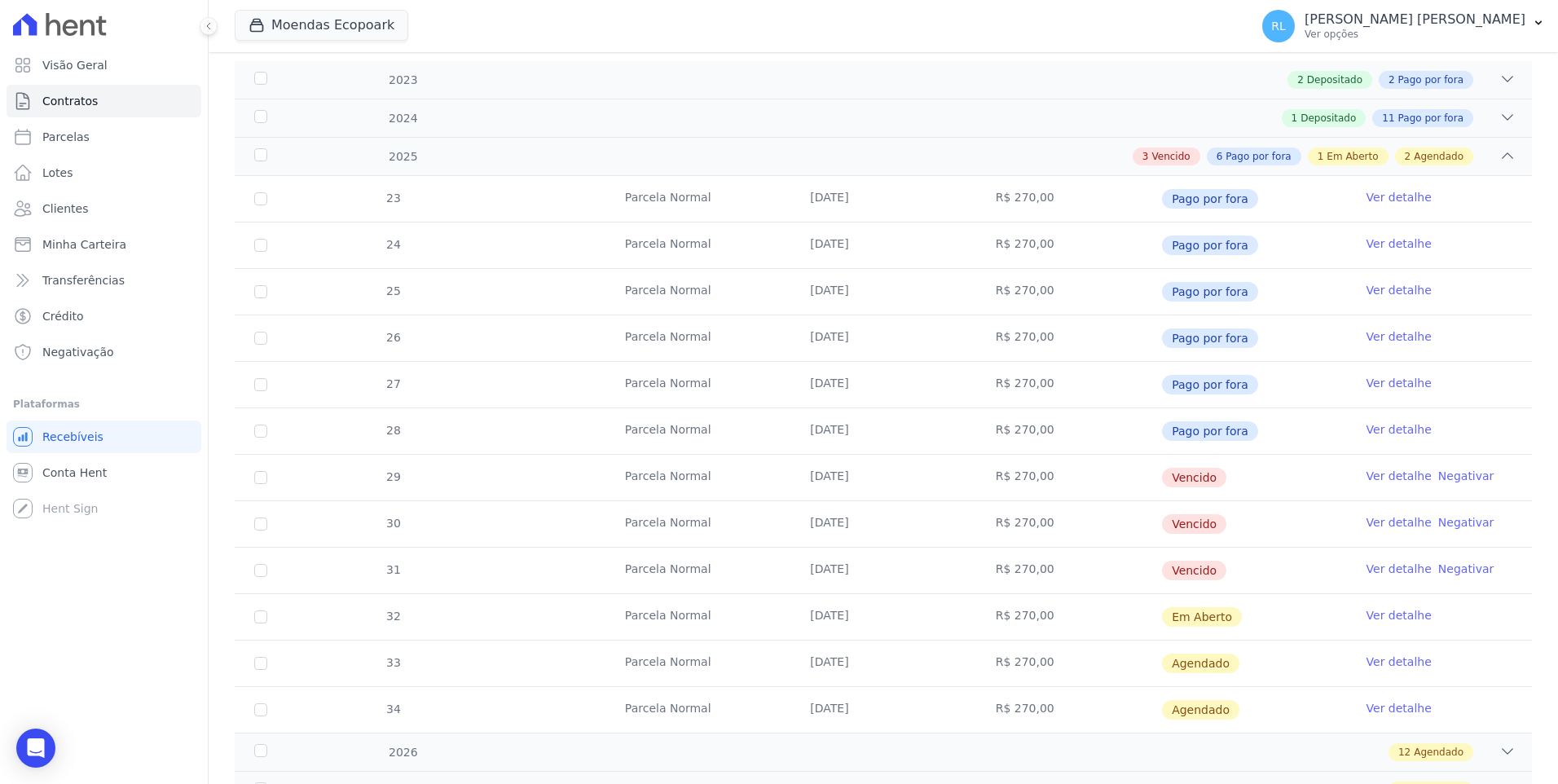
click at [1403, 426] on link "Ver detalhe" at bounding box center [1399, 429] width 65 height 16
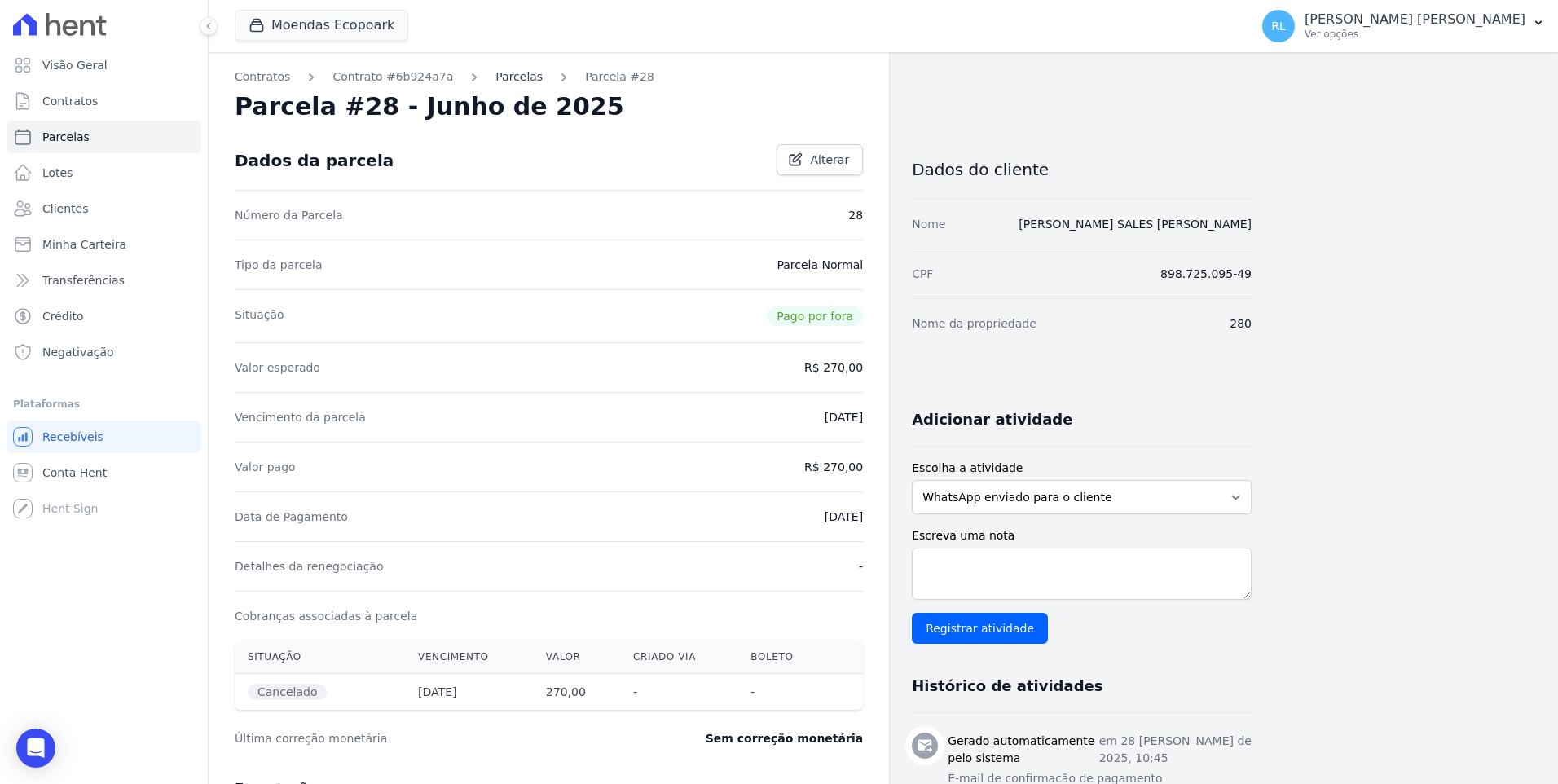
click at [497, 84] on link "Parcelas" at bounding box center [519, 77] width 47 height 17
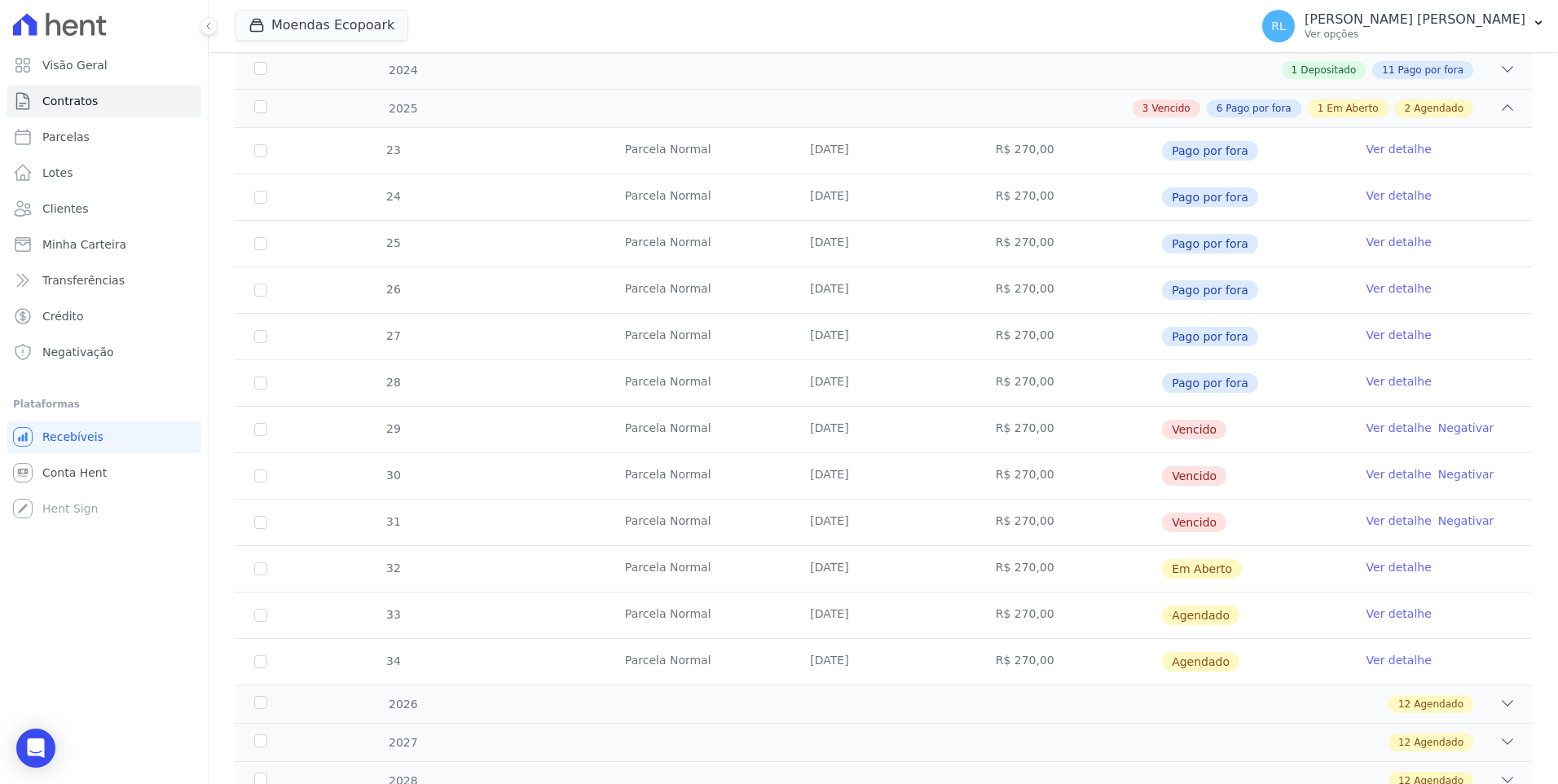
scroll to position [407, 0]
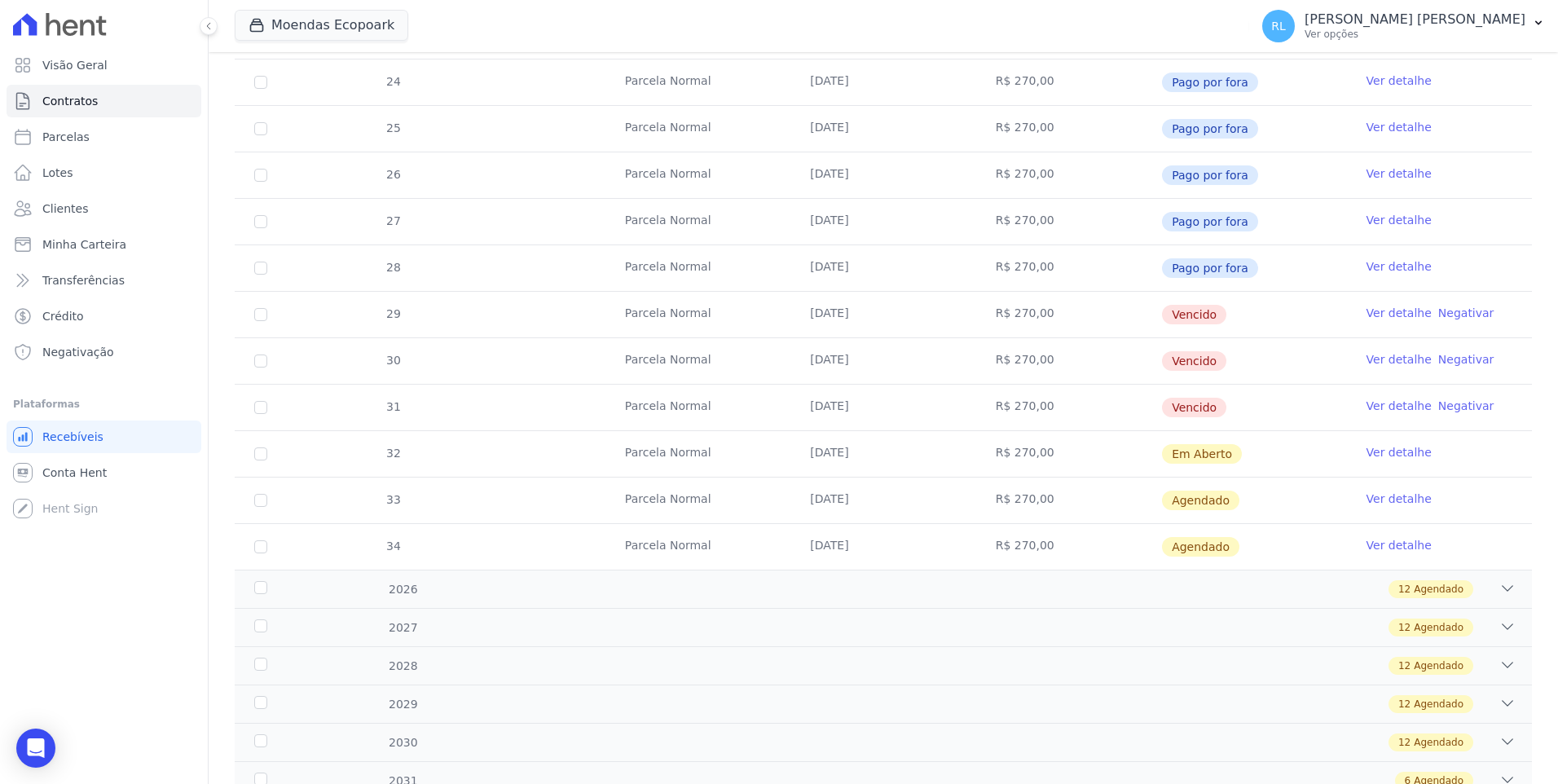
click at [1399, 309] on link "Ver detalhe" at bounding box center [1399, 312] width 65 height 16
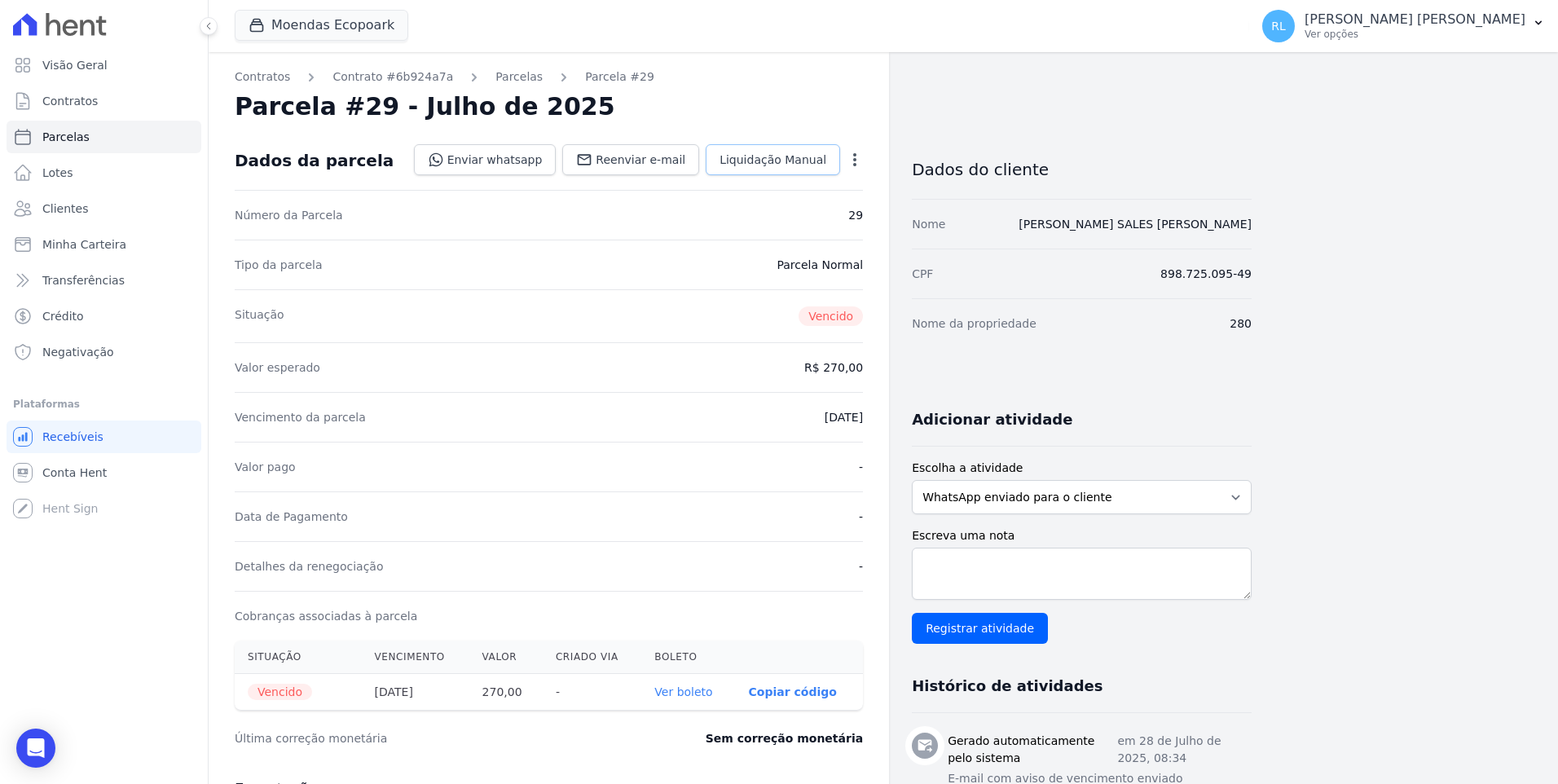
click at [750, 163] on span "Liquidação Manual" at bounding box center [772, 159] width 107 height 16
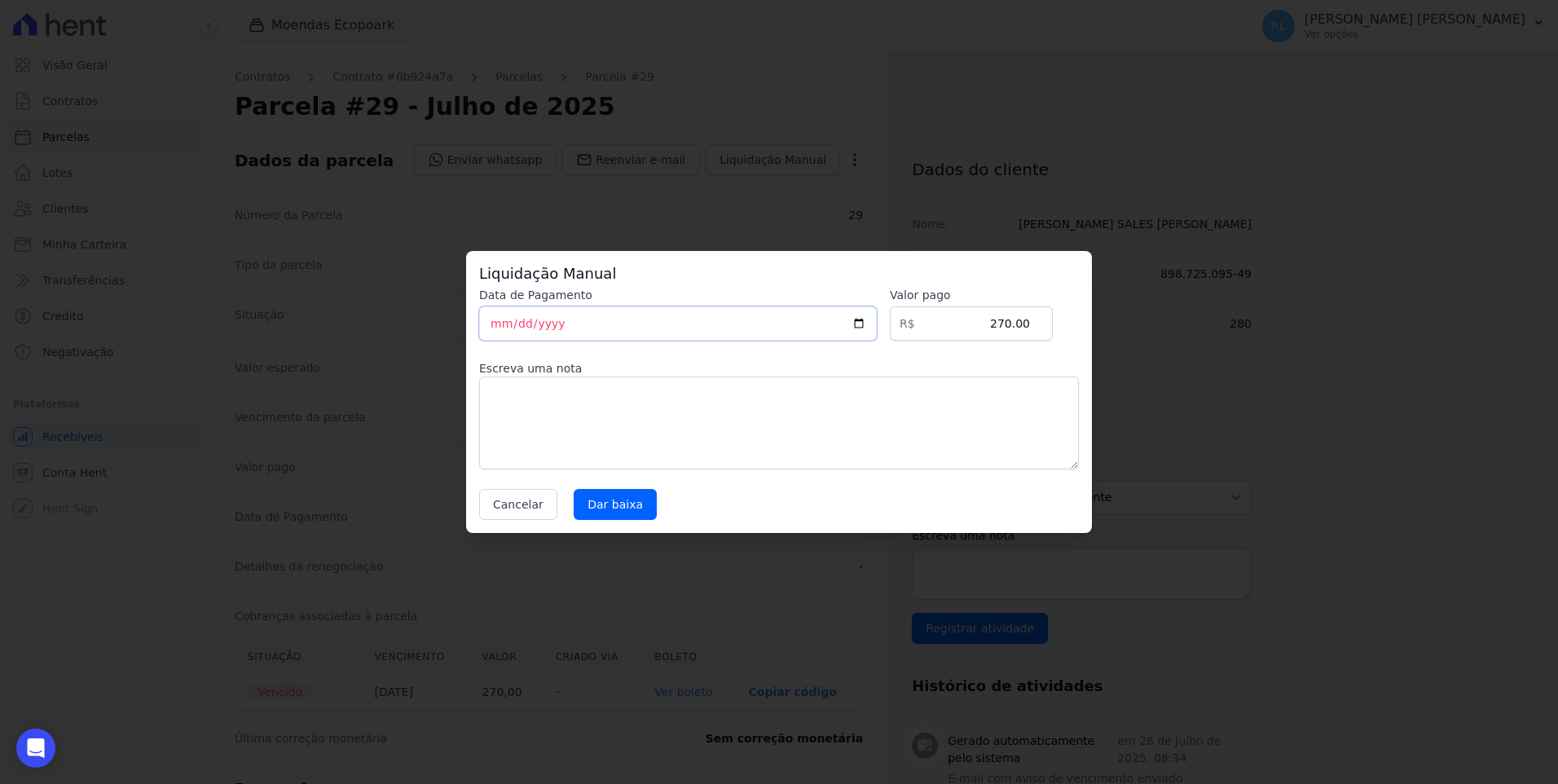
click at [486, 321] on input "2025-10-11" at bounding box center [678, 323] width 398 height 34
type input "2025-10-10"
click at [532, 423] on textarea at bounding box center [779, 423] width 600 height 93
type textarea "pix"
click at [579, 491] on input "Dar baixa" at bounding box center [615, 504] width 83 height 31
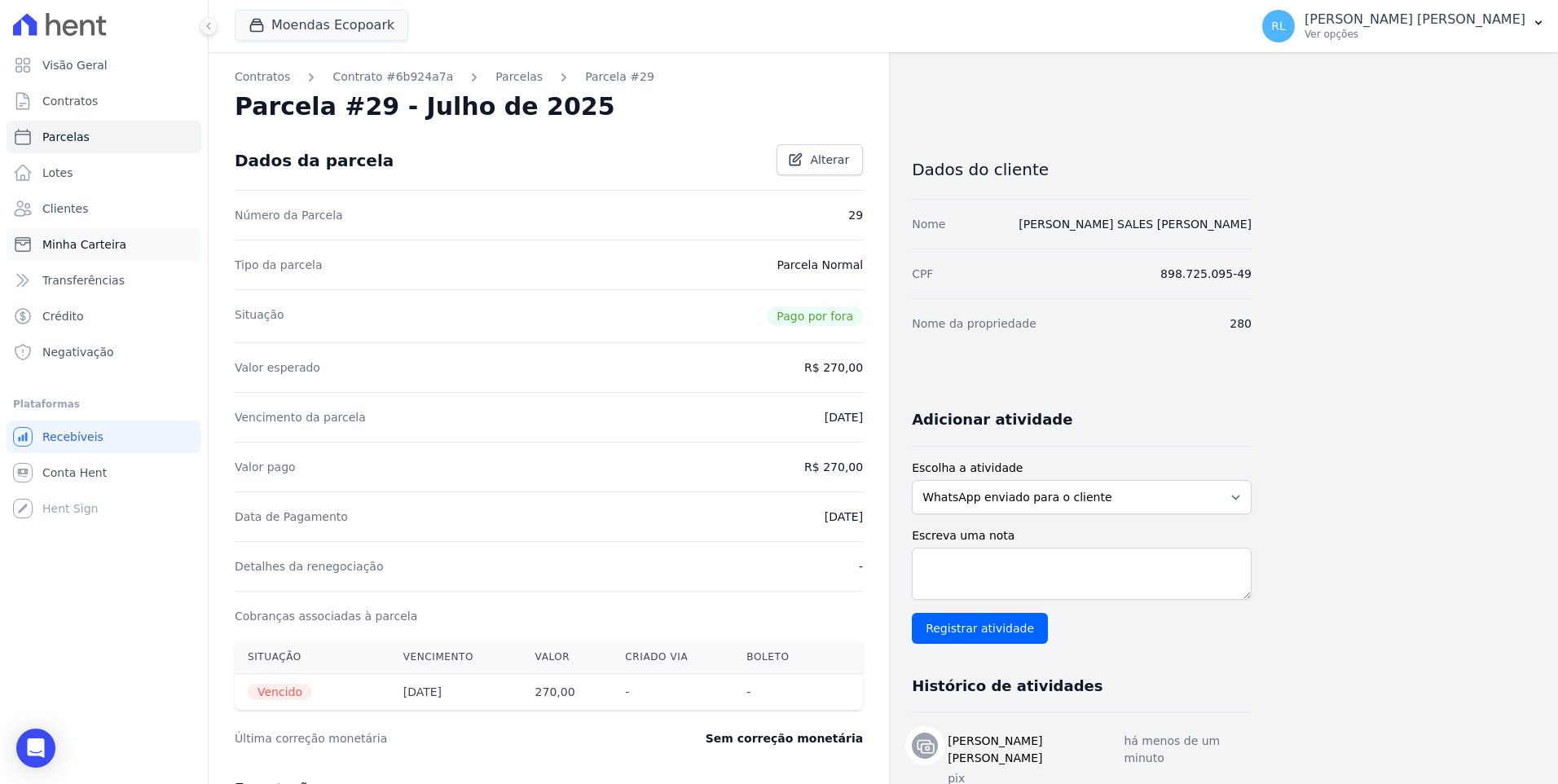
click at [109, 237] on span "Minha Carteira" at bounding box center [84, 244] width 84 height 16
